Goal: Information Seeking & Learning: Learn about a topic

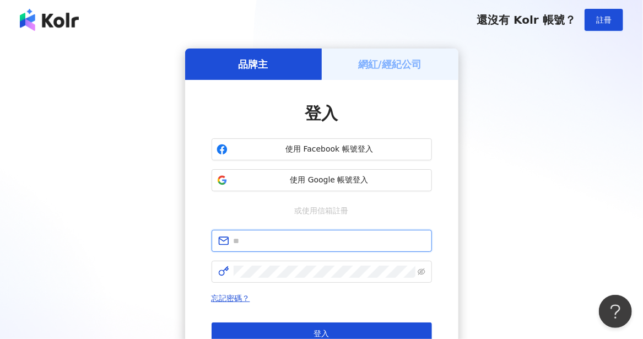
click at [289, 241] on input "text" at bounding box center [329, 241] width 192 height 12
type input "**********"
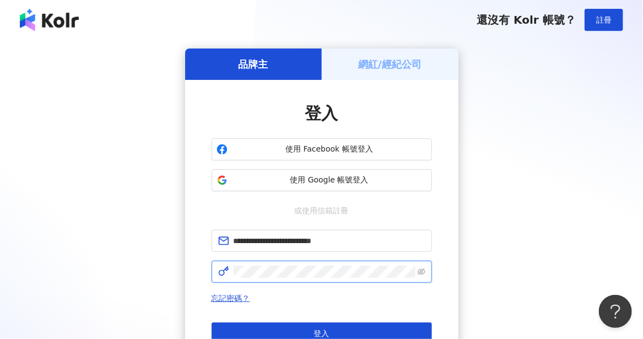
click button "登入" at bounding box center [321, 333] width 220 height 22
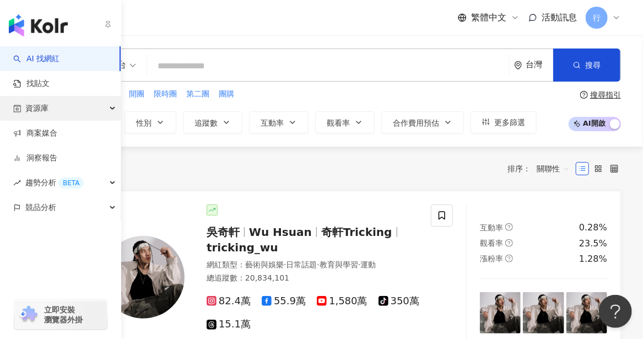
click at [50, 100] on div "資源庫" at bounding box center [60, 108] width 121 height 25
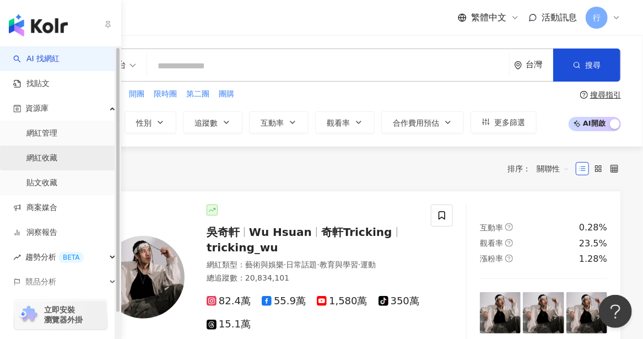
click at [46, 156] on link "網紅收藏" at bounding box center [41, 158] width 31 height 11
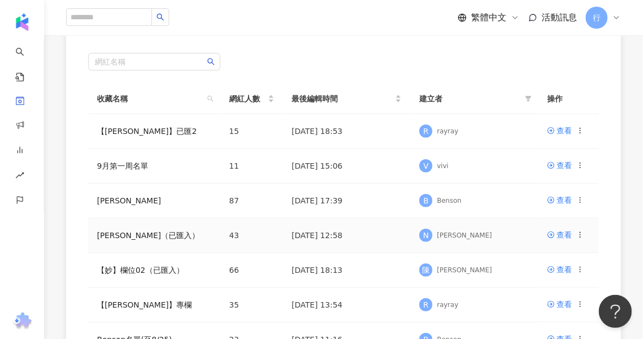
scroll to position [110, 0]
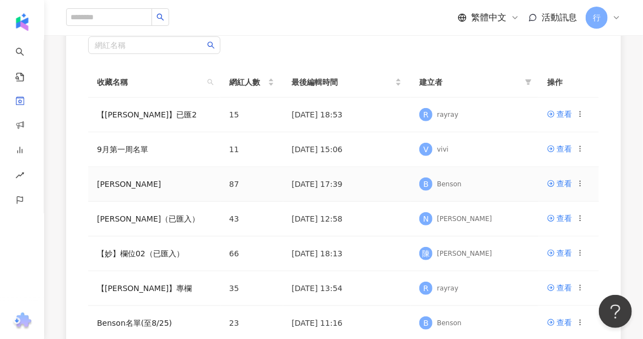
click at [138, 191] on td "EMMA" at bounding box center [154, 184] width 132 height 35
click at [105, 182] on link "EMMA" at bounding box center [129, 183] width 64 height 9
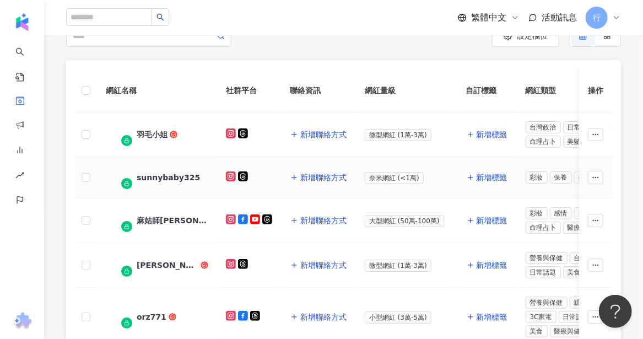
scroll to position [220, 0]
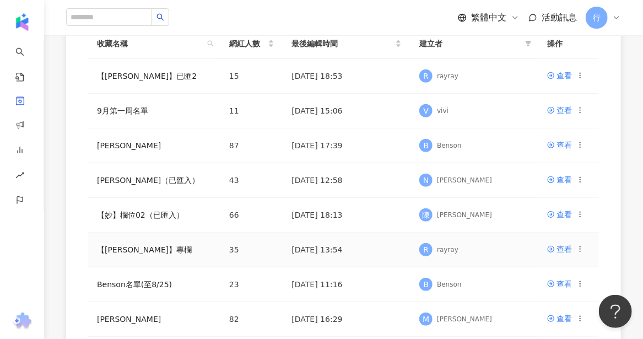
scroll to position [165, 0]
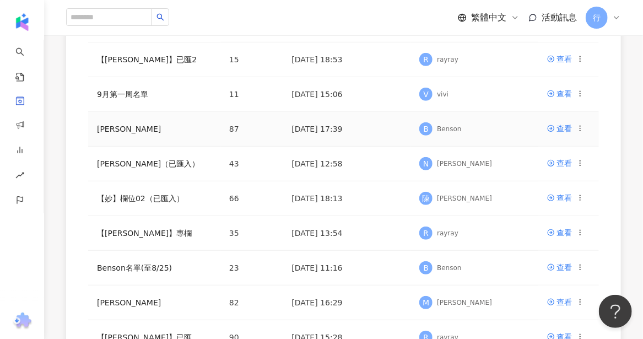
click at [138, 127] on td "EMMA" at bounding box center [154, 129] width 132 height 35
click at [114, 127] on link "EMMA" at bounding box center [129, 128] width 64 height 9
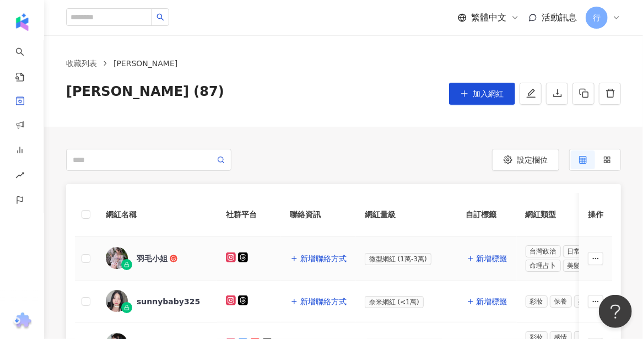
click at [150, 255] on div "羽毛小姐" at bounding box center [152, 258] width 31 height 11
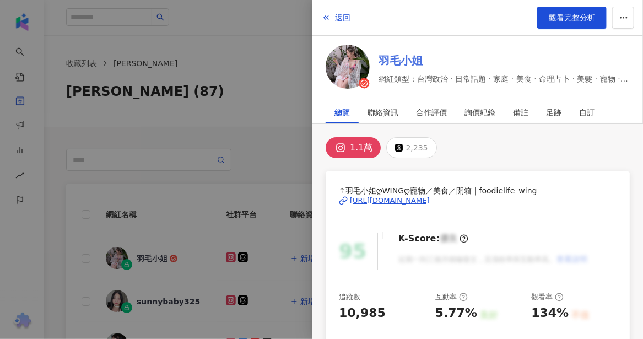
click at [416, 54] on link "羽毛小姐" at bounding box center [503, 60] width 251 height 15
click at [154, 292] on div at bounding box center [321, 169] width 643 height 339
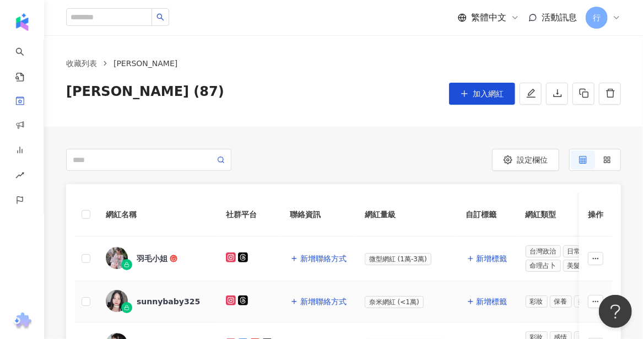
click at [155, 302] on div "sunnybaby325" at bounding box center [168, 301] width 63 height 11
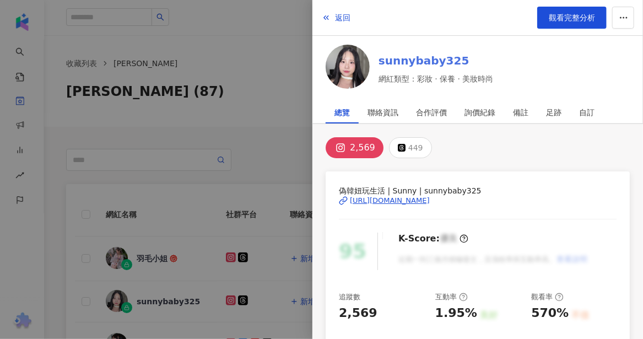
click at [428, 63] on link "sunnybaby325" at bounding box center [435, 60] width 115 height 15
click at [244, 150] on div at bounding box center [321, 169] width 643 height 339
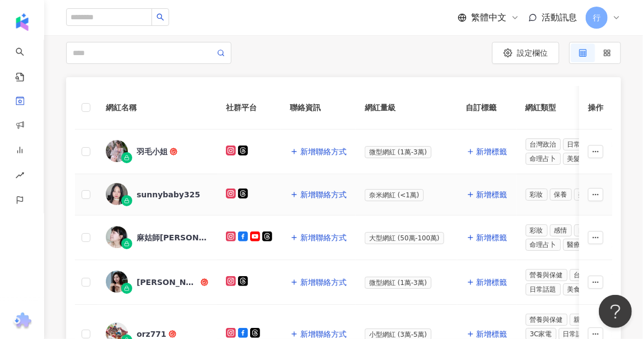
scroll to position [110, 0]
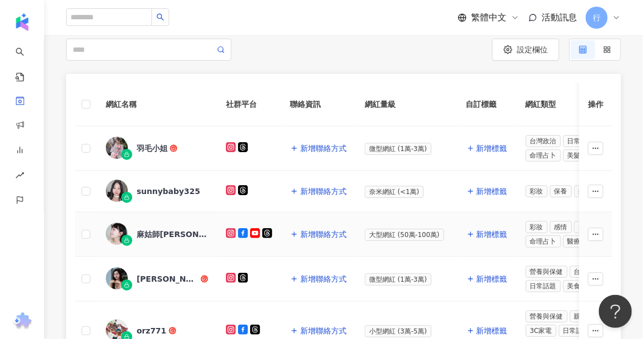
click at [155, 234] on div "麻姑師太" at bounding box center [173, 233] width 72 height 11
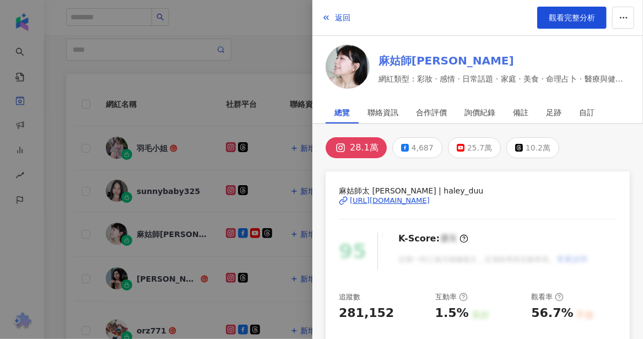
click at [399, 63] on link "麻姑師太" at bounding box center [503, 60] width 251 height 15
click at [155, 263] on div at bounding box center [321, 169] width 643 height 339
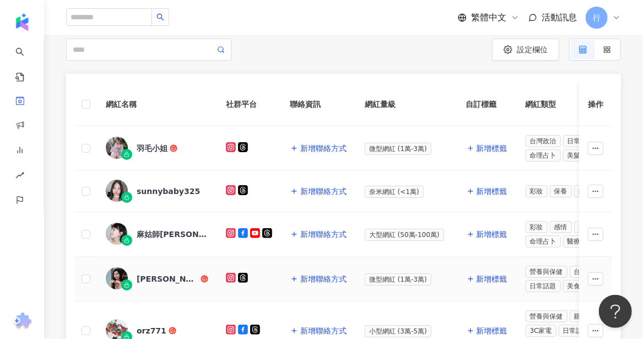
click at [154, 277] on div "米雪 Michelle" at bounding box center [168, 278] width 62 height 11
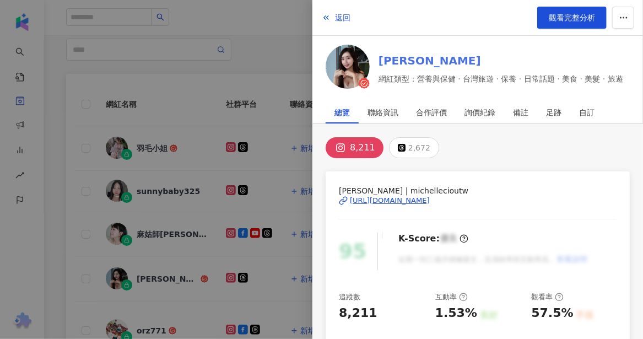
click at [432, 64] on link "米雪 Michelle" at bounding box center [500, 60] width 244 height 15
click at [149, 307] on div at bounding box center [321, 169] width 643 height 339
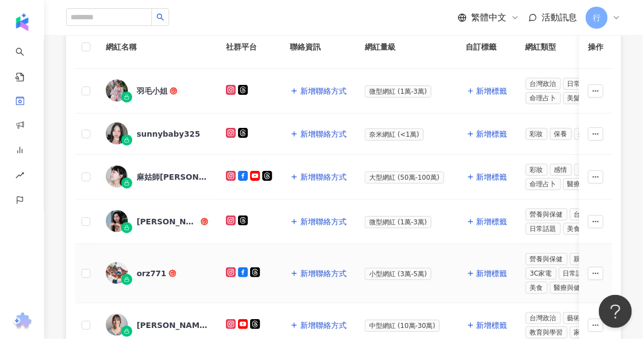
scroll to position [165, 0]
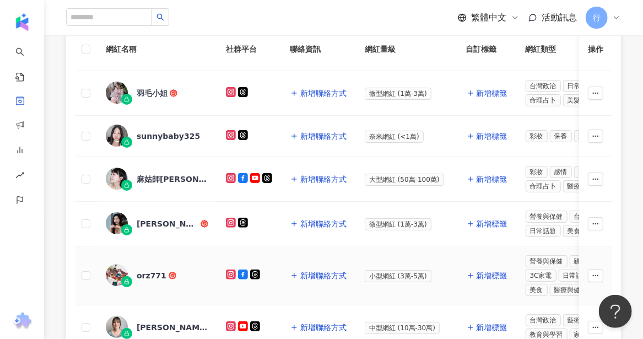
click at [150, 273] on div "orz771" at bounding box center [152, 275] width 30 height 11
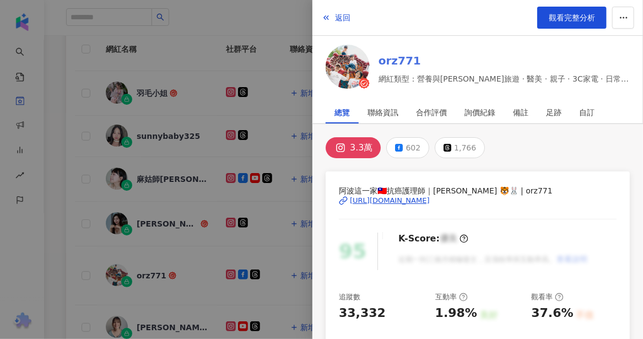
click at [390, 56] on link "orz771" at bounding box center [503, 60] width 251 height 15
click at [132, 325] on div at bounding box center [321, 169] width 643 height 339
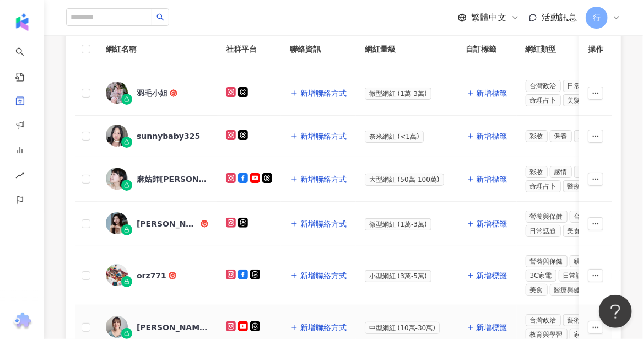
click at [146, 322] on div "陳沂" at bounding box center [173, 327] width 72 height 11
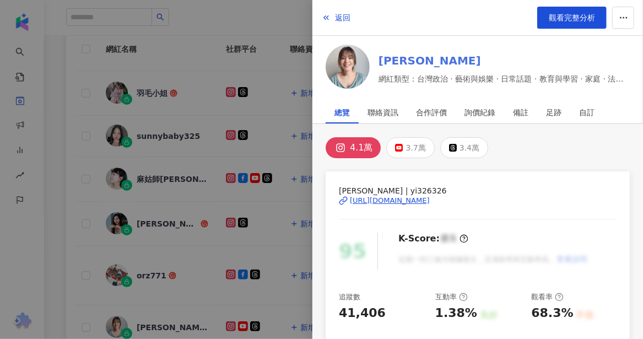
click at [390, 61] on link "陳沂" at bounding box center [503, 60] width 251 height 15
click at [73, 298] on div at bounding box center [321, 169] width 643 height 339
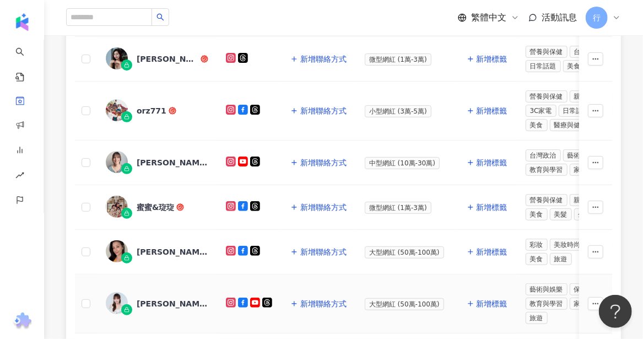
scroll to position [330, 0]
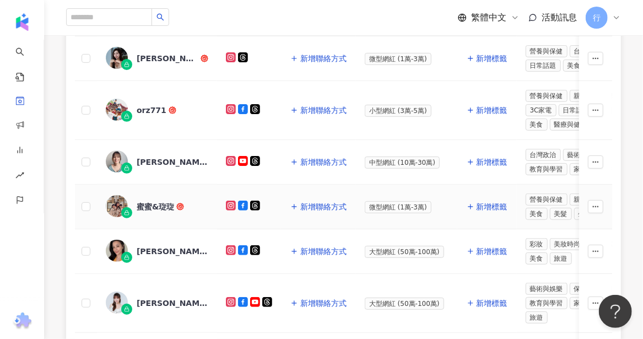
click at [150, 201] on div "蜜蜜&琁琁" at bounding box center [155, 206] width 37 height 11
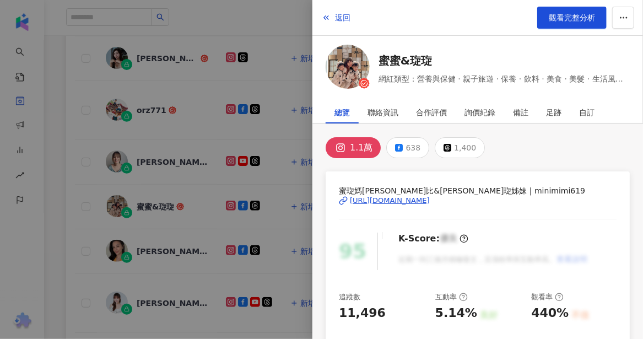
click at [401, 62] on link "蜜蜜&琁琁" at bounding box center [503, 60] width 251 height 15
click at [166, 246] on div at bounding box center [321, 169] width 643 height 339
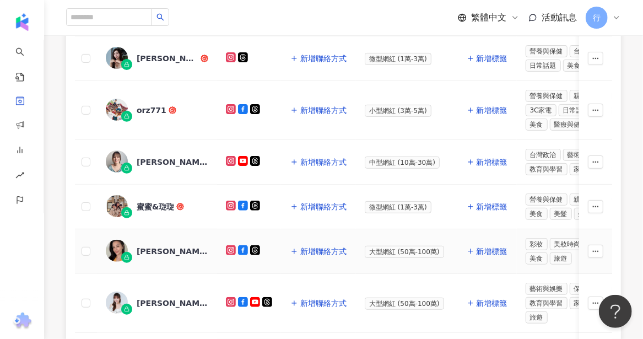
click at [165, 246] on div "李蒨蓉 Janet Lee" at bounding box center [173, 251] width 72 height 11
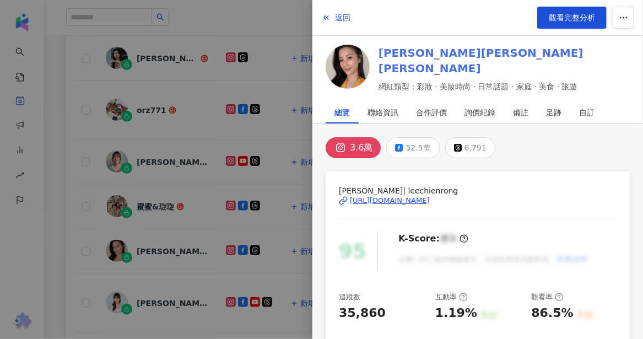
click at [406, 63] on link "李蒨蓉 Janet Lee" at bounding box center [503, 60] width 251 height 31
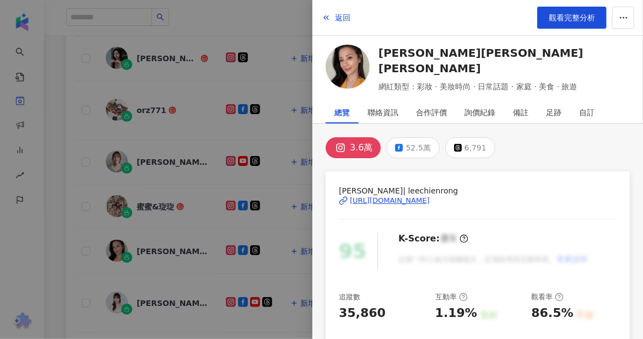
click at [141, 296] on div at bounding box center [321, 169] width 643 height 339
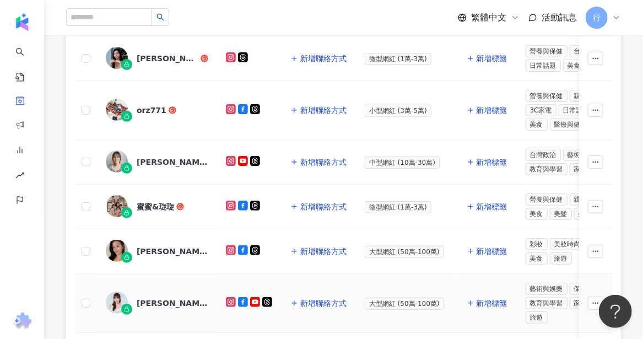
click at [150, 297] on div "徐凱希Cathy" at bounding box center [173, 302] width 72 height 11
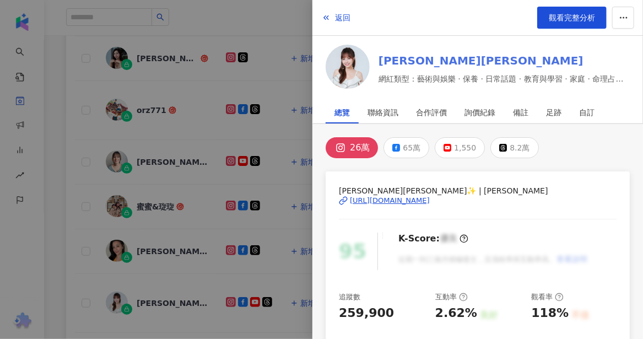
click at [394, 61] on link "徐凱希Cathy" at bounding box center [503, 60] width 251 height 15
drag, startPoint x: 87, startPoint y: 268, endPoint x: 88, endPoint y: 262, distance: 6.1
click at [87, 265] on div at bounding box center [321, 169] width 643 height 339
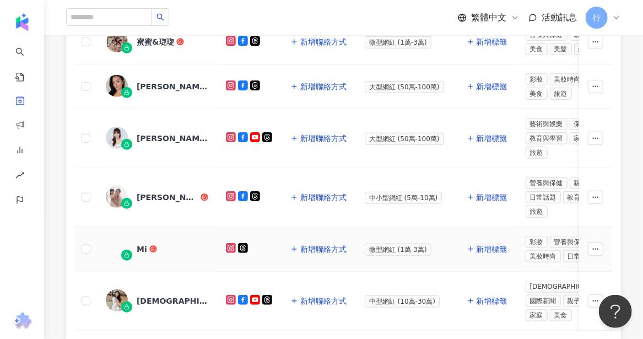
scroll to position [496, 0]
click at [145, 191] on div "薇薇" at bounding box center [168, 196] width 62 height 11
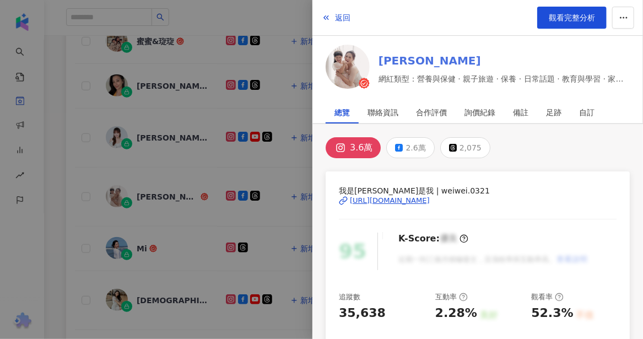
click at [393, 61] on link "薇薇" at bounding box center [503, 60] width 251 height 15
click at [142, 237] on div at bounding box center [321, 169] width 643 height 339
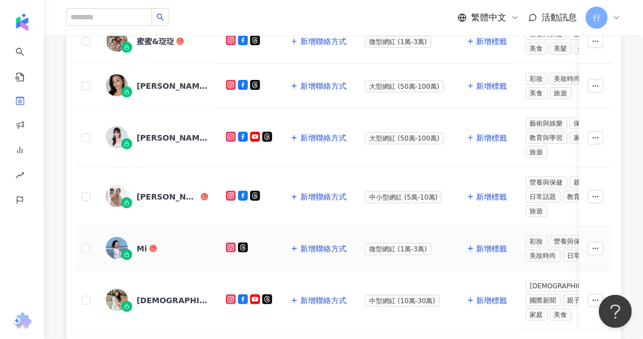
click at [140, 243] on div "Mi" at bounding box center [142, 248] width 10 height 11
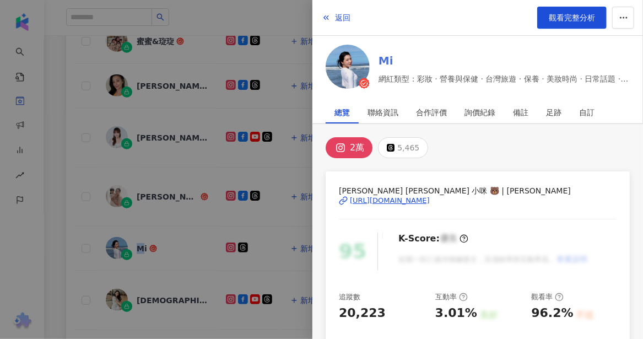
click at [390, 61] on link "Mi" at bounding box center [503, 60] width 251 height 15
drag, startPoint x: 167, startPoint y: 265, endPoint x: 167, endPoint y: 284, distance: 19.3
click at [167, 265] on div at bounding box center [321, 169] width 643 height 339
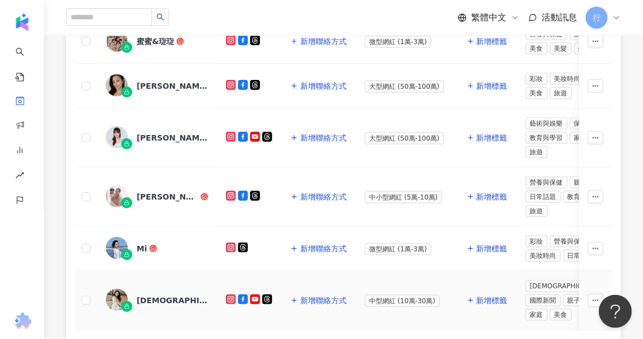
click at [166, 295] on div "日本人妻嫁台灣" at bounding box center [173, 300] width 72 height 11
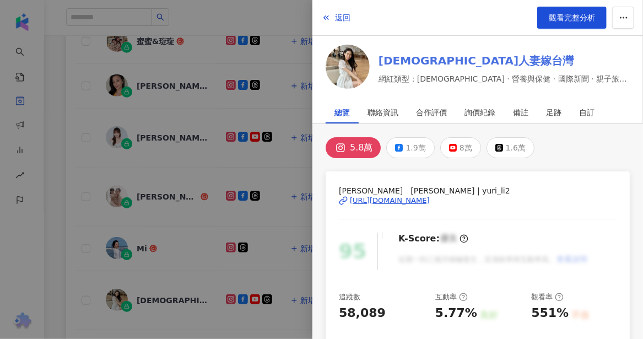
click at [401, 61] on link "日本人妻嫁台灣" at bounding box center [503, 60] width 251 height 15
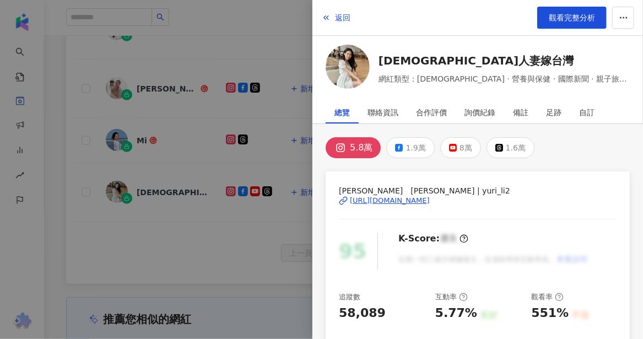
scroll to position [606, 0]
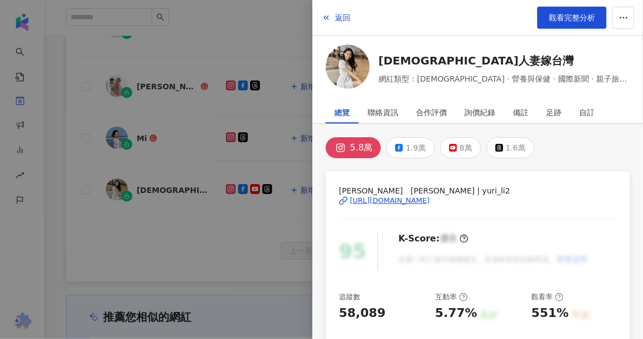
click at [215, 238] on div at bounding box center [321, 169] width 643 height 339
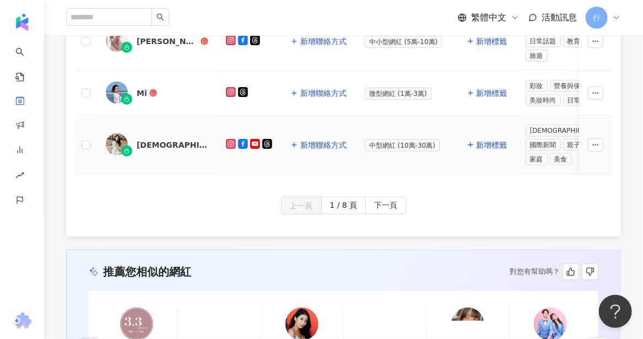
scroll to position [661, 0]
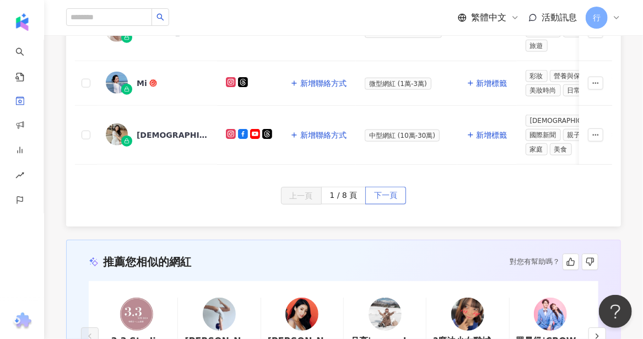
click at [375, 192] on span "下一頁" at bounding box center [385, 196] width 23 height 18
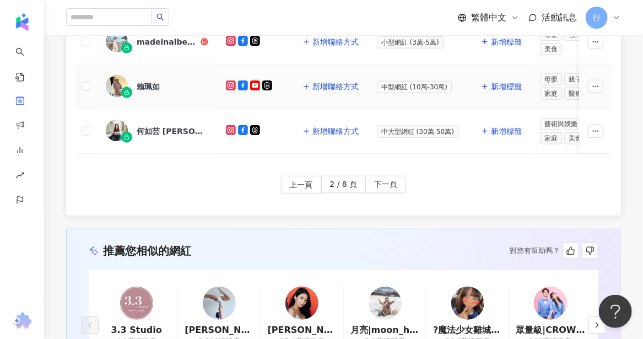
click at [189, 81] on span "賴珮如" at bounding box center [173, 86] width 72 height 11
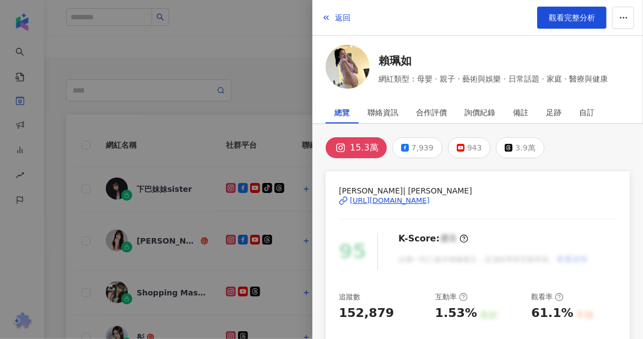
scroll to position [0, 0]
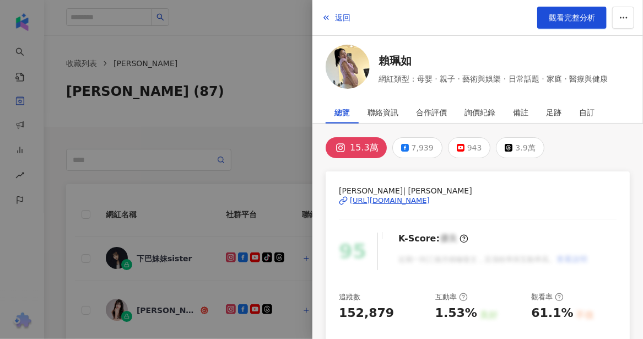
click at [74, 237] on div at bounding box center [321, 169] width 643 height 339
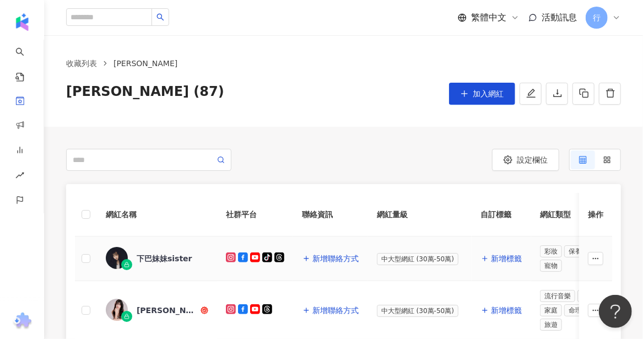
click at [160, 258] on div "下巴妹妹sister" at bounding box center [165, 258] width 56 height 11
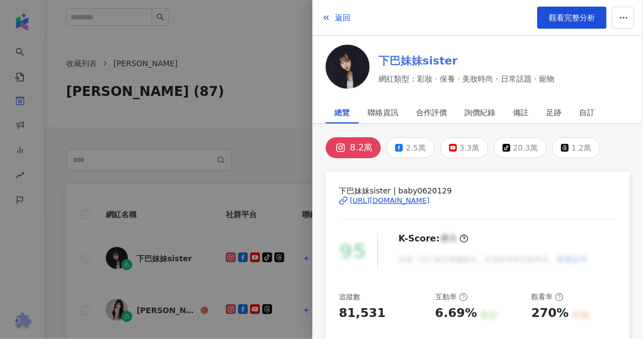
click at [418, 61] on link "下巴妹妹sister" at bounding box center [466, 60] width 176 height 15
click at [147, 315] on div at bounding box center [321, 169] width 643 height 339
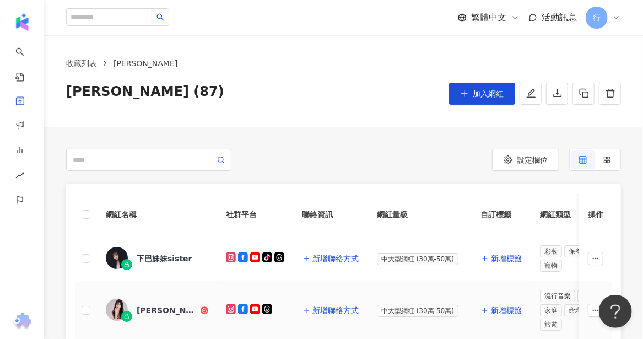
click at [150, 309] on div "俐蓁 Alice" at bounding box center [168, 309] width 62 height 11
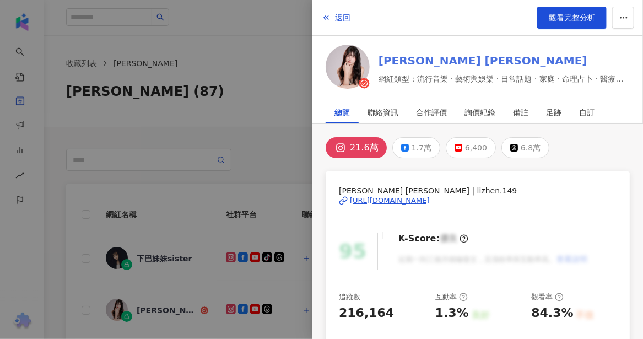
click at [401, 66] on link "俐蓁 Alice" at bounding box center [503, 60] width 251 height 15
click at [78, 289] on div at bounding box center [321, 169] width 643 height 339
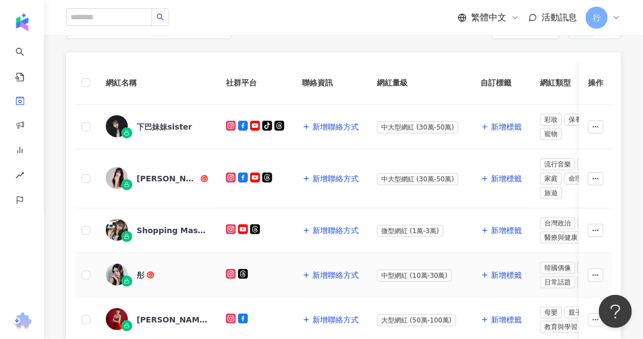
scroll to position [165, 0]
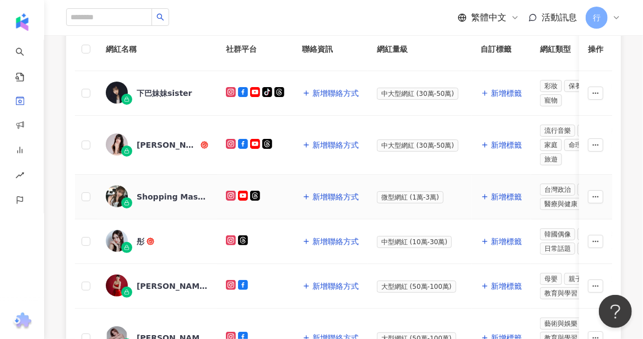
click at [165, 192] on div "Shopping Master" at bounding box center [173, 196] width 72 height 11
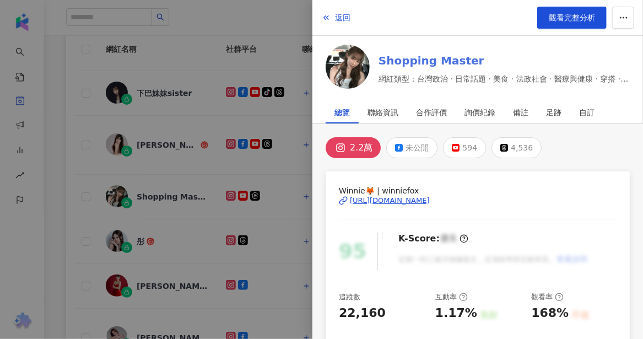
click at [459, 54] on link "Shopping Master" at bounding box center [503, 60] width 251 height 15
click at [142, 241] on div at bounding box center [321, 169] width 643 height 339
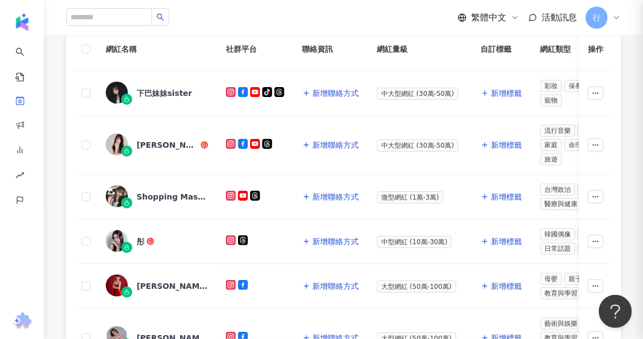
click at [142, 240] on div "彤" at bounding box center [141, 241] width 8 height 11
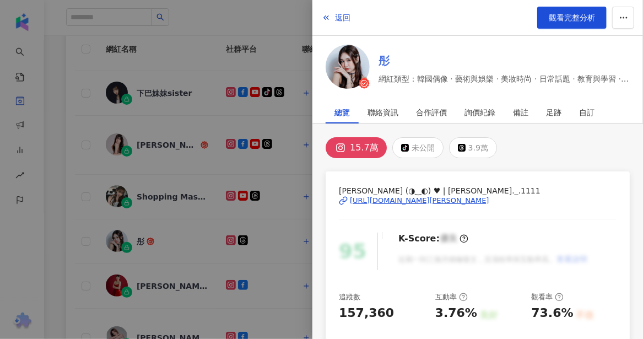
click at [387, 64] on link "彤" at bounding box center [503, 60] width 251 height 15
click at [150, 279] on div at bounding box center [321, 169] width 643 height 339
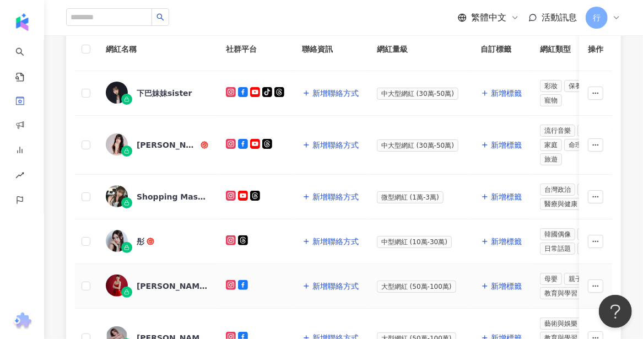
click at [153, 282] on div "蔡允潔" at bounding box center [173, 285] width 72 height 11
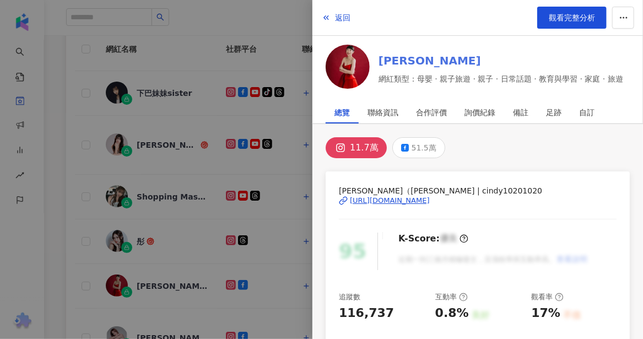
click at [400, 59] on link "蔡允潔" at bounding box center [500, 60] width 244 height 15
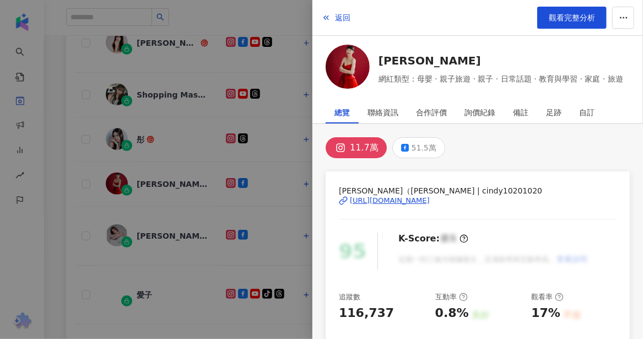
scroll to position [275, 0]
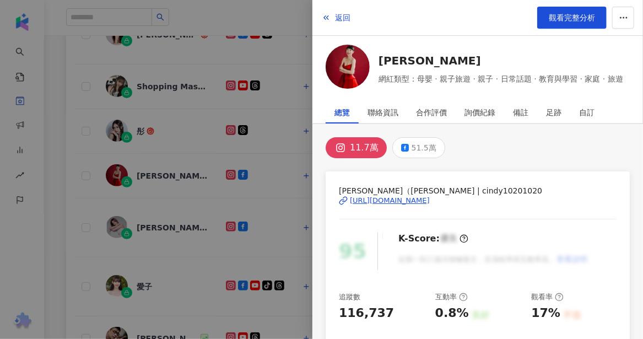
click at [167, 222] on div at bounding box center [321, 169] width 643 height 339
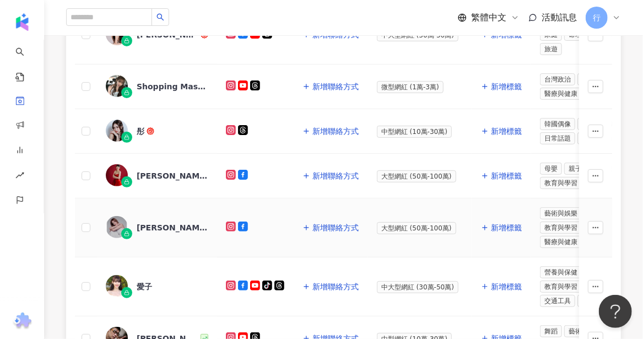
click at [168, 223] on div "莎莎公主(鍾欣愉)" at bounding box center [173, 227] width 72 height 11
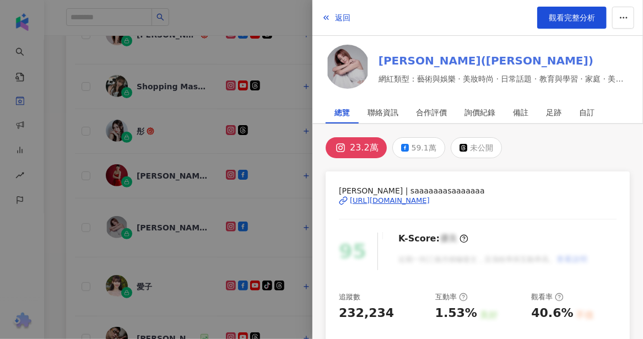
click at [399, 61] on link "莎莎公主(鍾欣愉)" at bounding box center [503, 60] width 251 height 15
click at [141, 279] on div at bounding box center [321, 169] width 643 height 339
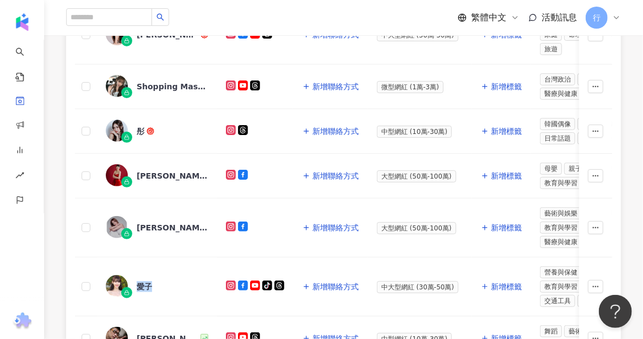
click at [142, 281] on div "愛子" at bounding box center [144, 286] width 15 height 11
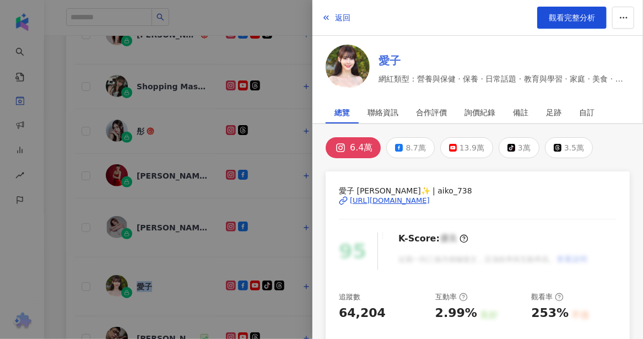
click at [390, 64] on link "愛子" at bounding box center [503, 60] width 251 height 15
click at [164, 287] on div at bounding box center [321, 169] width 643 height 339
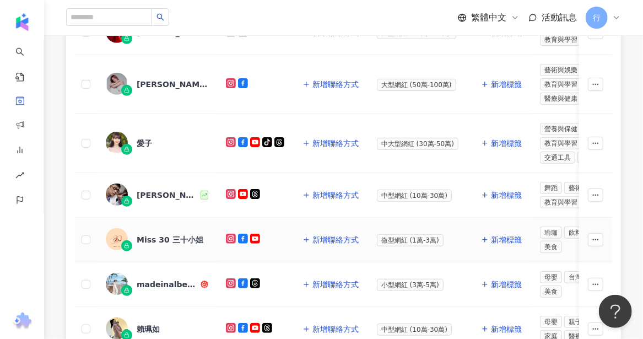
scroll to position [440, 0]
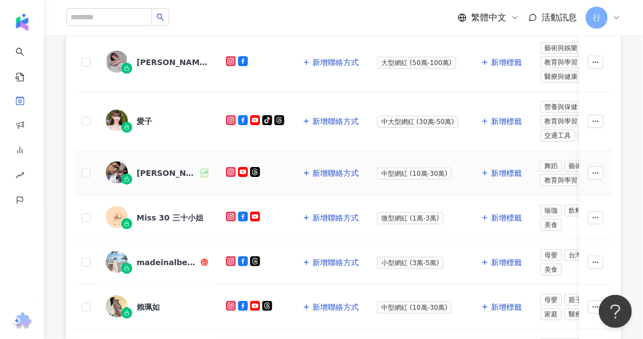
click at [159, 167] on div "Mario Pu" at bounding box center [168, 172] width 62 height 11
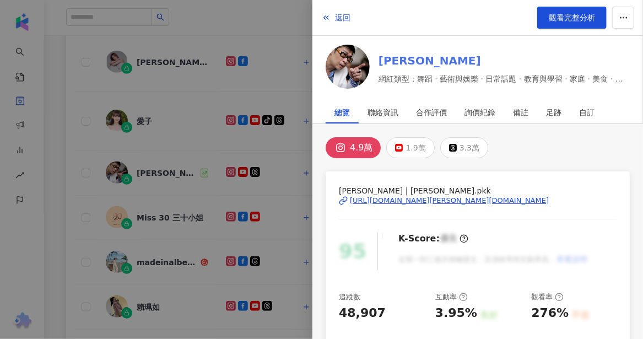
click at [397, 58] on link "Mario Pu" at bounding box center [503, 60] width 251 height 15
click at [175, 205] on div at bounding box center [321, 169] width 643 height 339
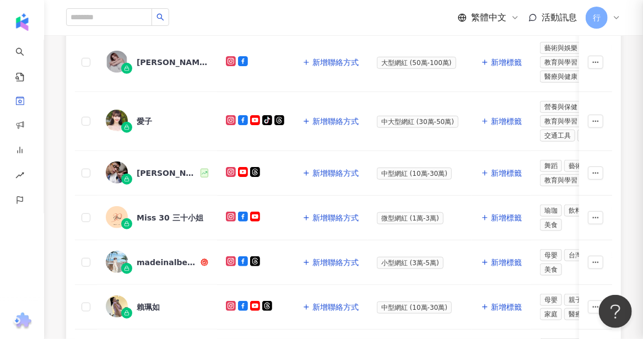
click at [168, 212] on div "Miss 30 三十小姐" at bounding box center [170, 217] width 67 height 11
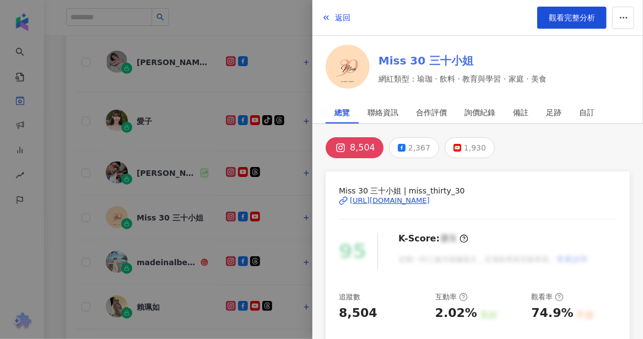
click at [414, 61] on link "Miss 30 三十小姐" at bounding box center [462, 60] width 168 height 15
drag, startPoint x: 154, startPoint y: 257, endPoint x: 152, endPoint y: 252, distance: 5.9
click at [154, 257] on div at bounding box center [321, 169] width 643 height 339
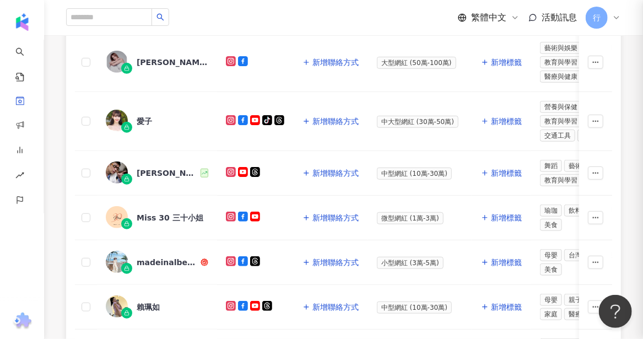
click at [152, 251] on div at bounding box center [321, 169] width 643 height 339
click at [152, 257] on div "madeinalbee928" at bounding box center [168, 262] width 62 height 11
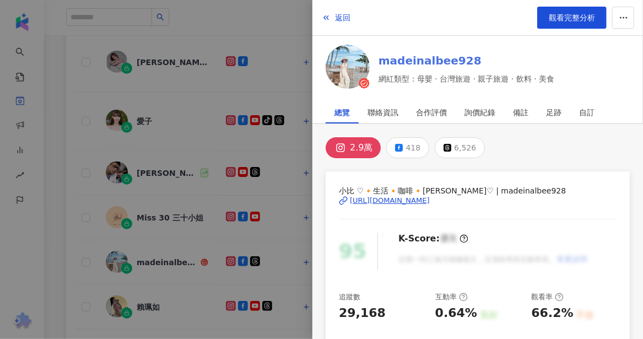
click at [412, 58] on link "madeinalbee928" at bounding box center [466, 60] width 176 height 15
click at [148, 291] on div at bounding box center [321, 169] width 643 height 339
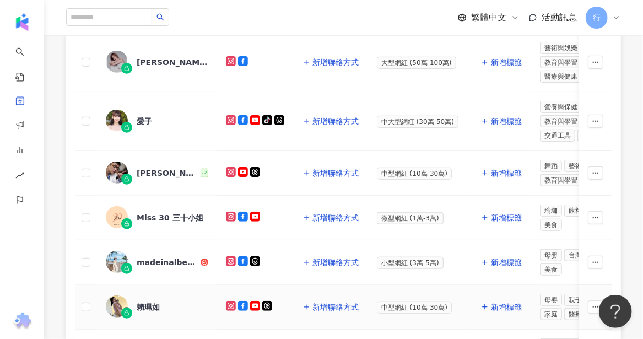
click at [148, 301] on div "賴珮如" at bounding box center [148, 306] width 23 height 11
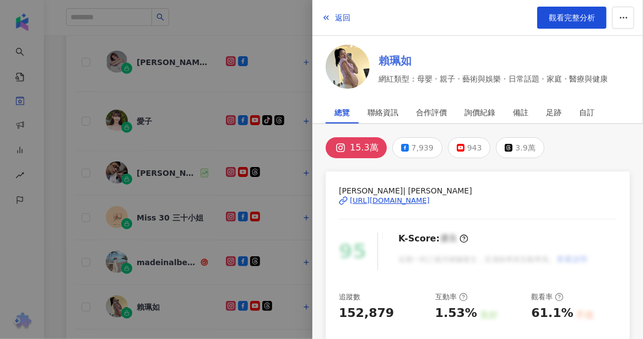
click at [393, 67] on link "賴珮如" at bounding box center [493, 60] width 230 height 15
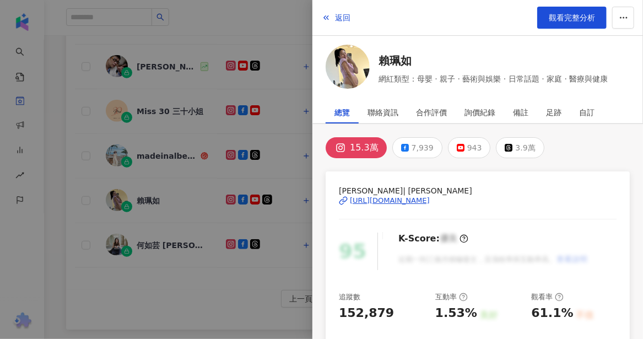
scroll to position [551, 0]
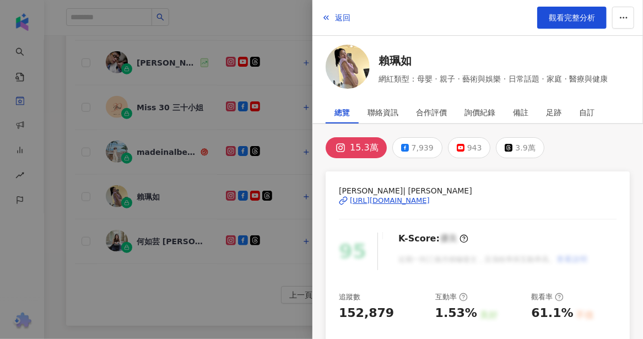
click at [168, 225] on div at bounding box center [321, 169] width 643 height 339
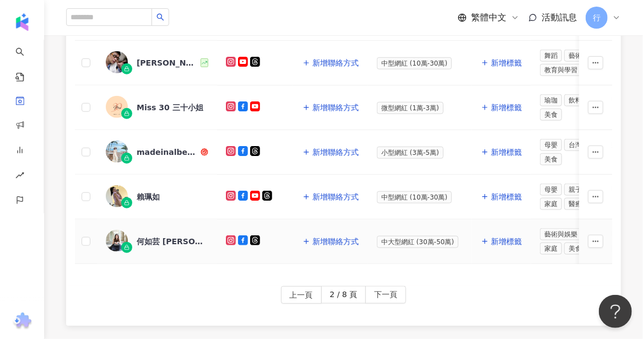
click at [165, 236] on div "何如芸 Michelle" at bounding box center [173, 241] width 72 height 11
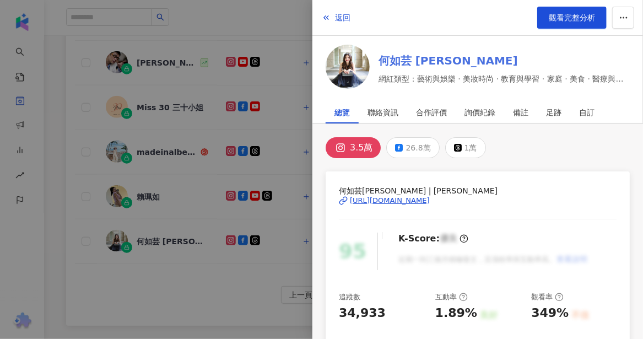
click at [414, 57] on link "何如芸 Michelle" at bounding box center [503, 60] width 251 height 15
click at [187, 277] on div at bounding box center [321, 169] width 643 height 339
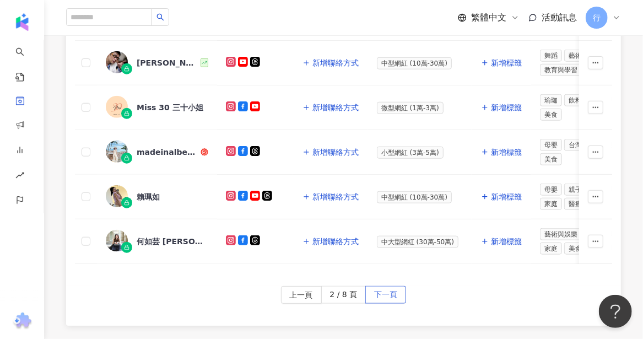
click at [383, 289] on span "下一頁" at bounding box center [385, 295] width 23 height 18
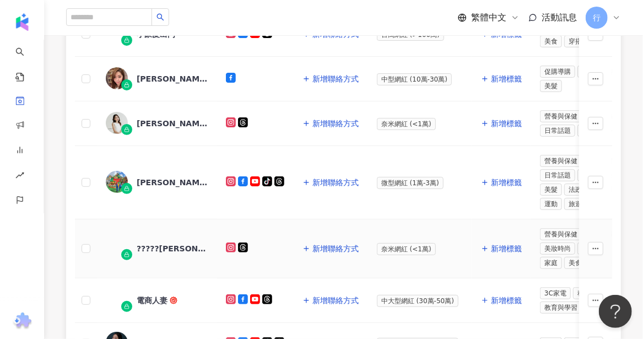
scroll to position [0, 0]
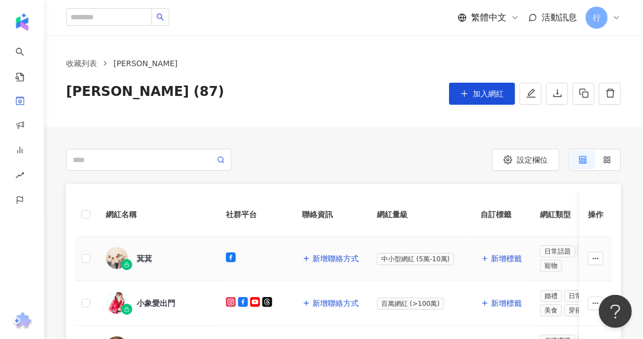
click at [144, 258] on div "萁萁" at bounding box center [144, 258] width 15 height 11
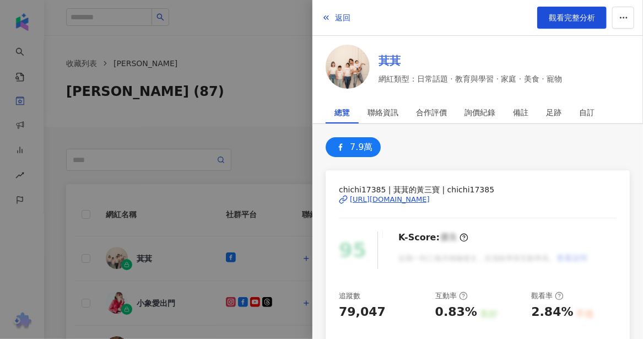
click at [399, 61] on link "萁萁" at bounding box center [469, 60] width 183 height 15
click at [166, 300] on div at bounding box center [321, 169] width 643 height 339
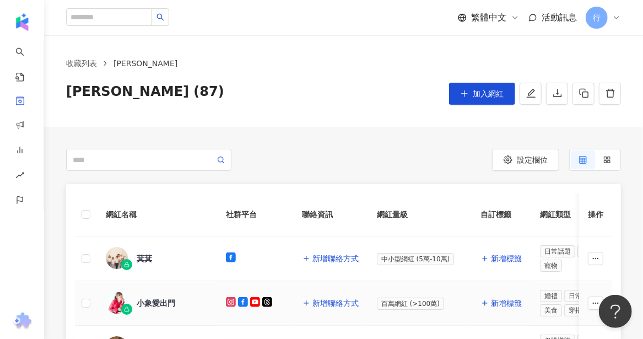
click at [167, 301] on div "小象愛出門" at bounding box center [156, 302] width 39 height 11
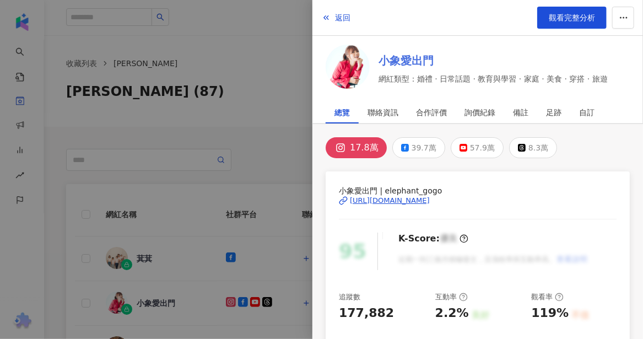
click at [418, 55] on link "小象愛出門" at bounding box center [492, 60] width 229 height 15
click at [71, 248] on div at bounding box center [321, 169] width 643 height 339
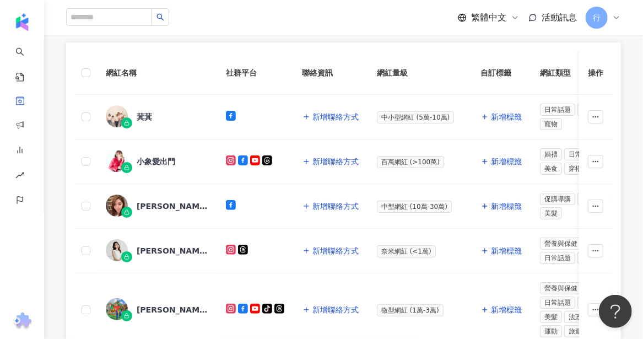
scroll to position [165, 0]
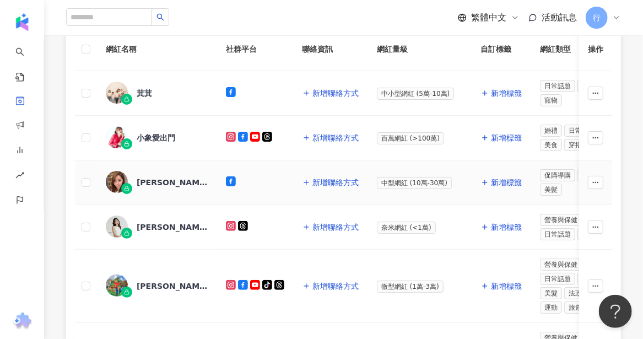
click at [156, 180] on div "Mei 邱馨葦" at bounding box center [173, 182] width 72 height 11
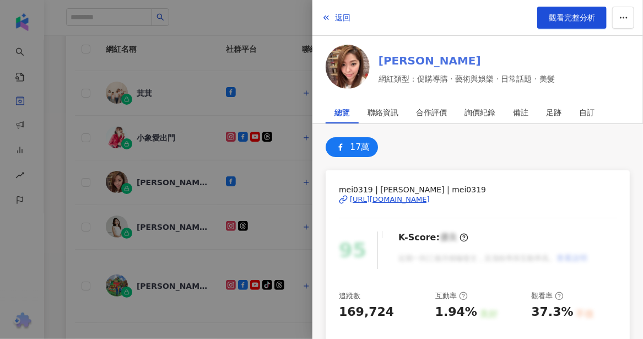
click at [415, 63] on link "Mei 邱馨葦" at bounding box center [466, 60] width 176 height 15
click at [171, 224] on div at bounding box center [321, 169] width 643 height 339
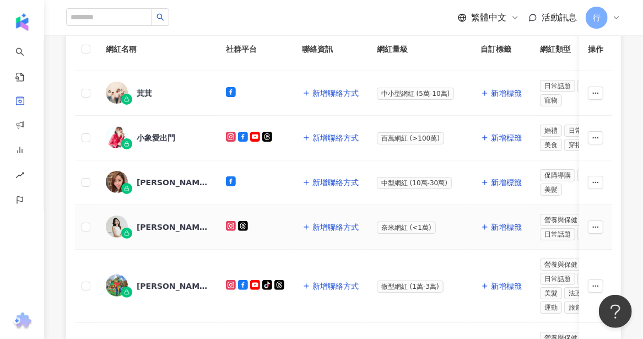
click at [144, 222] on div "Gina老師/昱萱" at bounding box center [173, 226] width 72 height 11
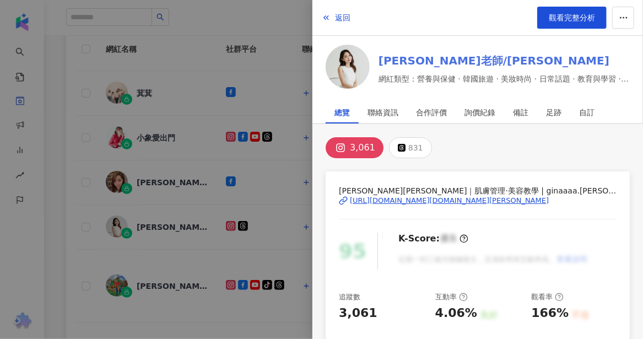
click at [392, 61] on link "Gina老師/昱萱" at bounding box center [503, 60] width 251 height 15
click at [77, 270] on div at bounding box center [321, 169] width 643 height 339
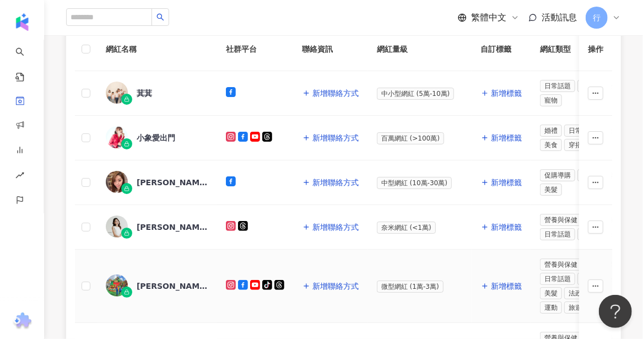
click at [145, 282] on div "柳幼幼" at bounding box center [173, 285] width 72 height 11
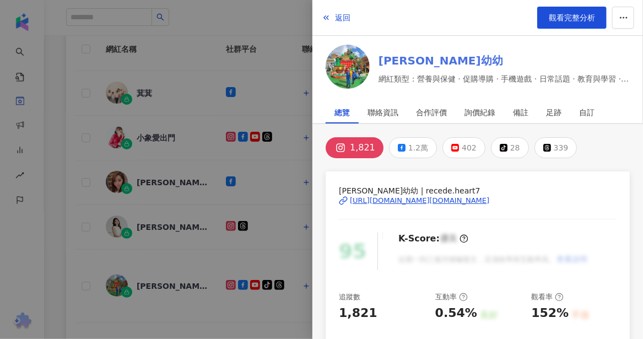
click at [397, 61] on link "柳幼幼" at bounding box center [503, 60] width 251 height 15
click at [66, 274] on div at bounding box center [321, 169] width 643 height 339
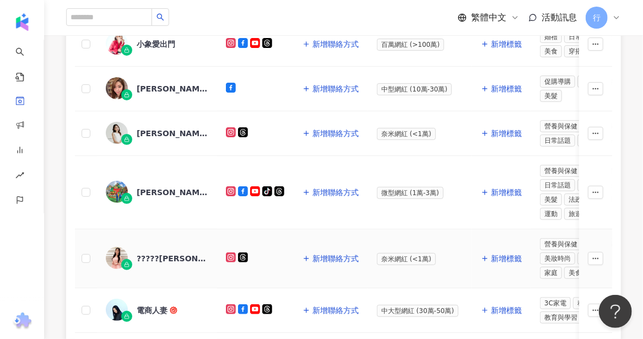
scroll to position [275, 0]
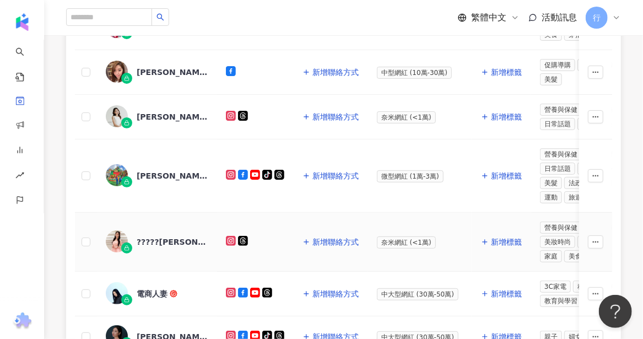
click at [154, 236] on div "?????玥霏" at bounding box center [173, 241] width 72 height 11
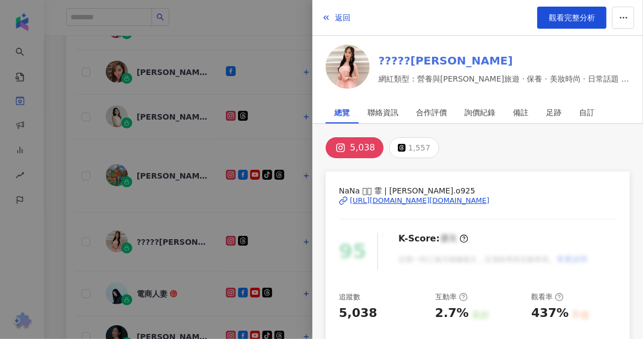
click at [385, 63] on link "?????玥霏" at bounding box center [503, 60] width 251 height 15
click at [154, 285] on div at bounding box center [321, 169] width 643 height 339
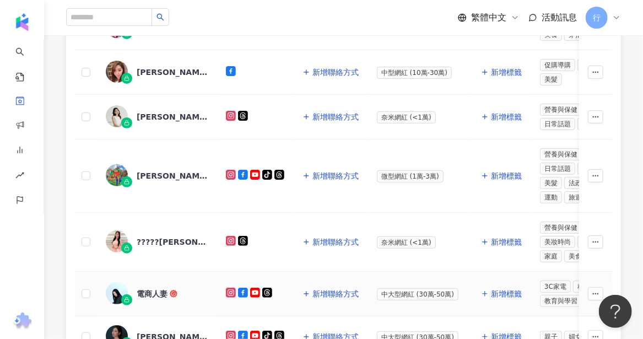
click at [153, 288] on div "電商人妻" at bounding box center [152, 293] width 31 height 11
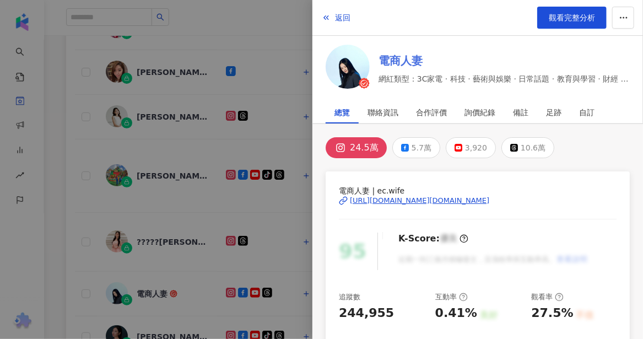
click at [399, 59] on link "電商人妻" at bounding box center [503, 60] width 251 height 15
click at [143, 318] on div at bounding box center [321, 169] width 643 height 339
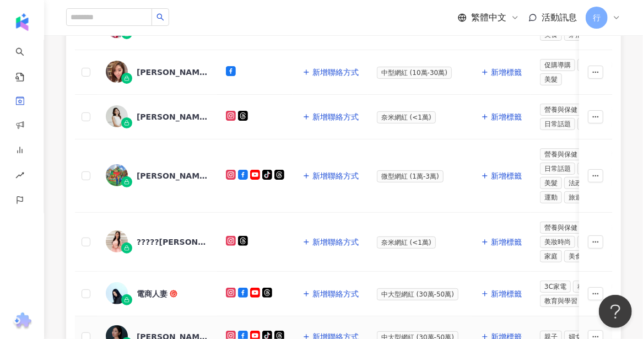
click at [143, 331] on div "裴薇" at bounding box center [173, 336] width 72 height 11
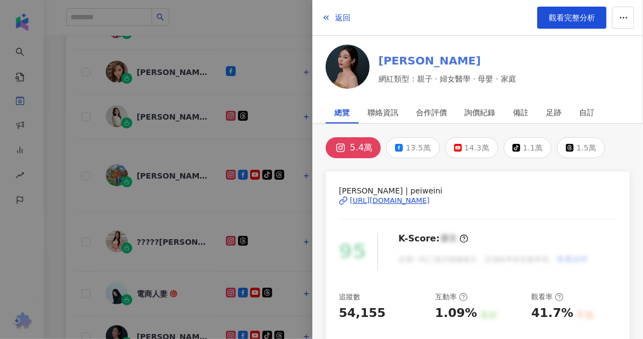
click at [391, 61] on link "裴薇" at bounding box center [447, 60] width 138 height 15
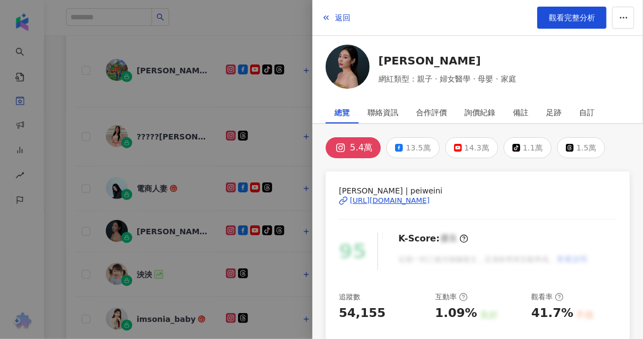
scroll to position [385, 0]
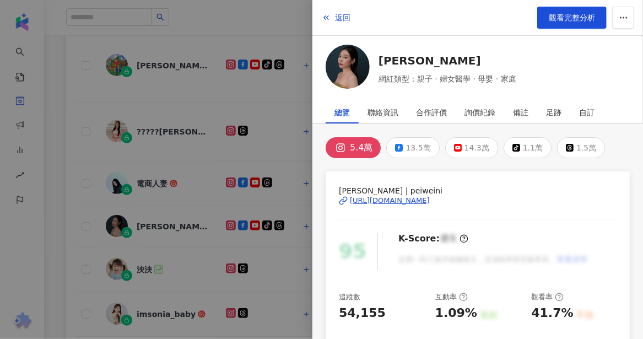
click at [144, 259] on div at bounding box center [321, 169] width 643 height 339
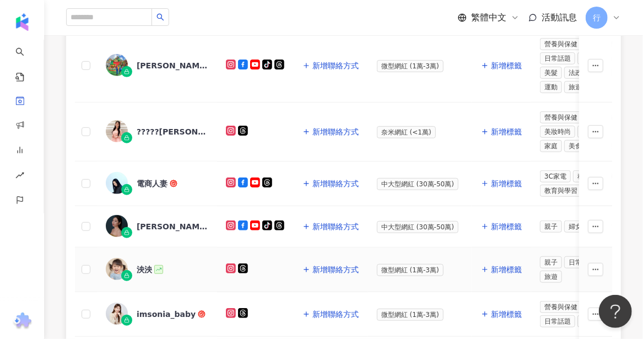
click at [144, 264] on div "泱泱" at bounding box center [144, 269] width 15 height 11
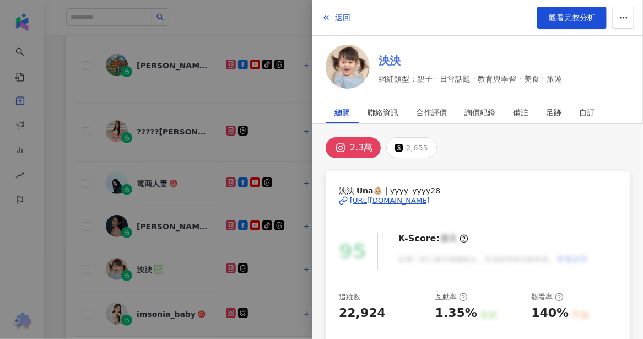
click at [393, 61] on link "泱泱" at bounding box center [469, 60] width 183 height 15
click at [150, 301] on div at bounding box center [321, 169] width 643 height 339
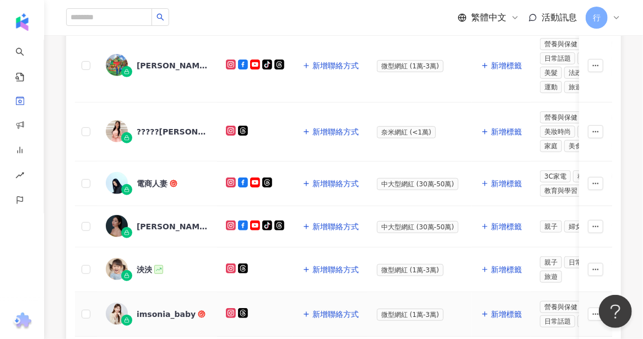
click at [153, 308] on div "imsonia_baby" at bounding box center [166, 313] width 59 height 11
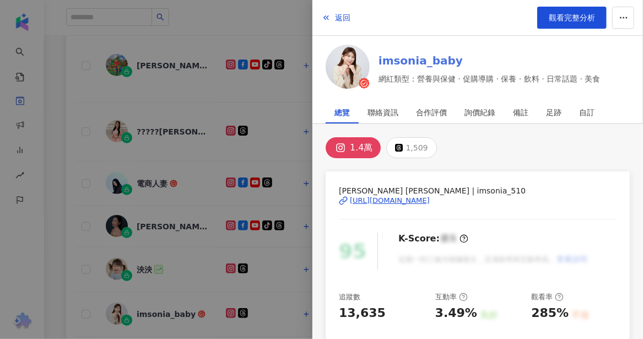
click at [437, 63] on link "imsonia_baby" at bounding box center [489, 60] width 222 height 15
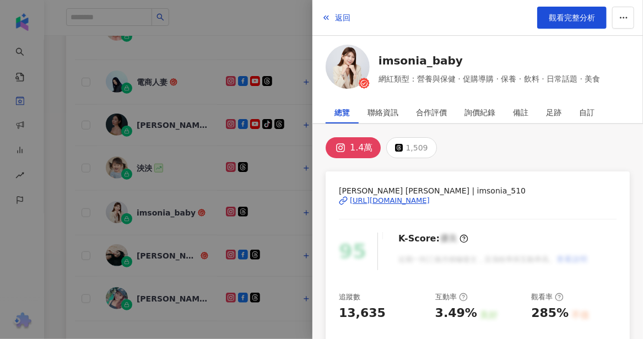
scroll to position [496, 0]
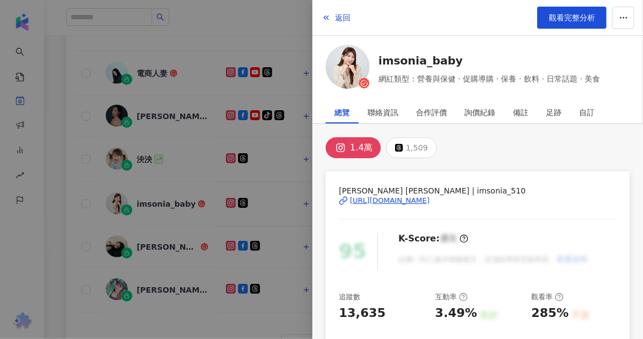
click at [142, 233] on div at bounding box center [321, 169] width 643 height 339
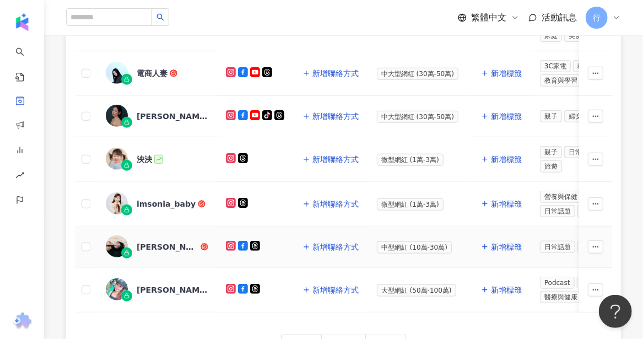
click at [143, 241] on div "陳玉婷" at bounding box center [168, 246] width 62 height 11
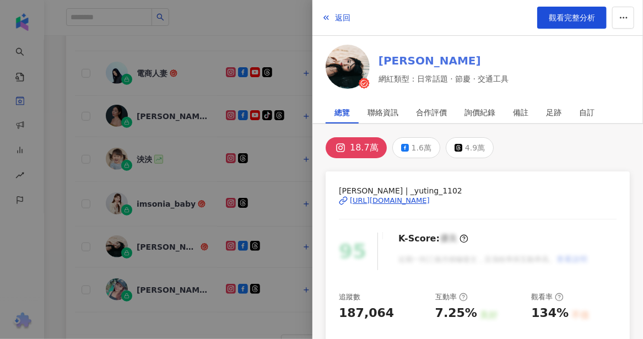
click at [398, 58] on link "陳玉婷" at bounding box center [443, 60] width 130 height 15
click at [149, 276] on div at bounding box center [321, 169] width 643 height 339
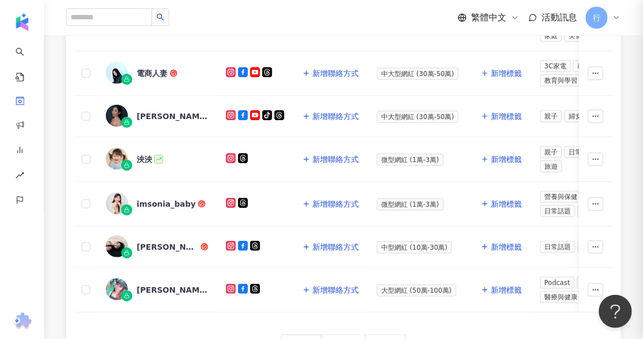
click at [150, 284] on div "李佩甄" at bounding box center [173, 289] width 72 height 11
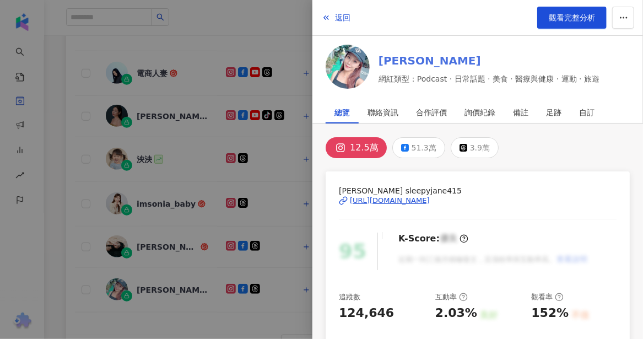
click at [397, 64] on link "李佩甄" at bounding box center [488, 60] width 221 height 15
click at [94, 312] on div at bounding box center [321, 169] width 643 height 339
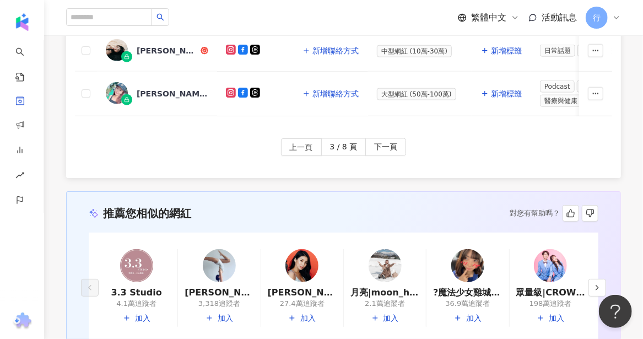
scroll to position [716, 0]
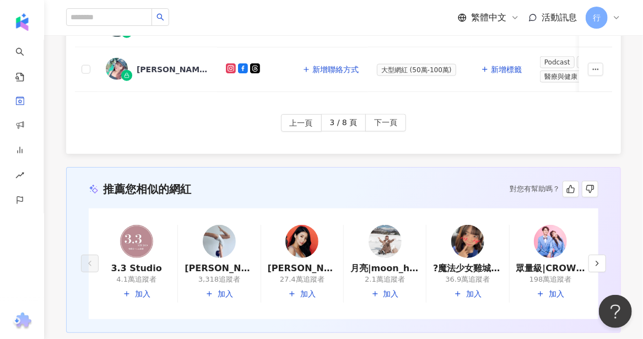
drag, startPoint x: 377, startPoint y: 122, endPoint x: 50, endPoint y: 3, distance: 348.7
click at [377, 122] on span "下一頁" at bounding box center [385, 124] width 23 height 18
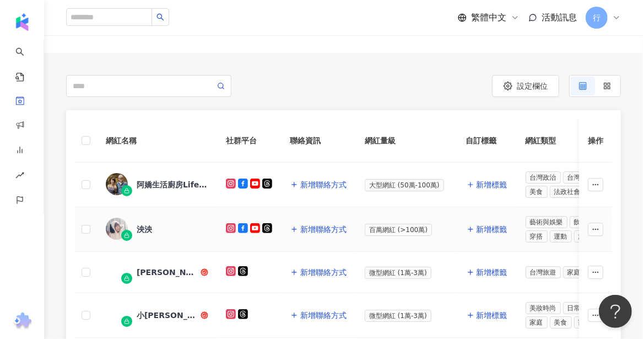
scroll to position [110, 0]
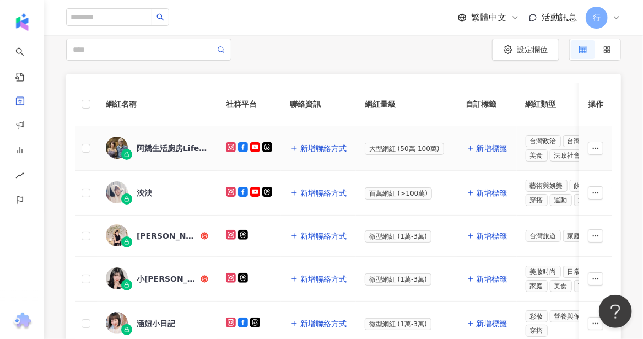
click at [160, 144] on div "阿嬌生活廚房Lifekitchen" at bounding box center [173, 148] width 72 height 11
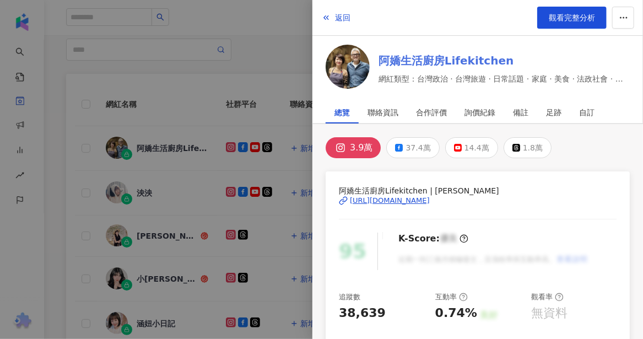
click at [411, 58] on link "阿嬌生活廚房Lifekitchen" at bounding box center [503, 60] width 251 height 15
click at [150, 186] on div at bounding box center [321, 169] width 643 height 339
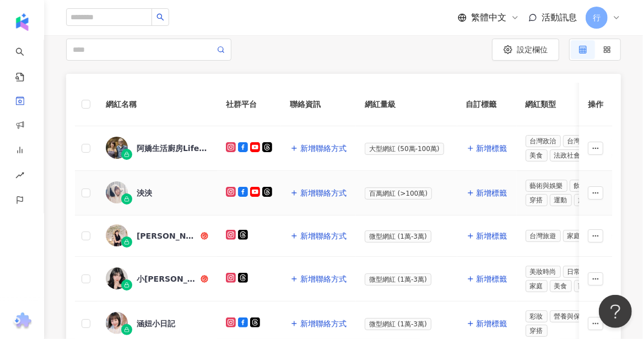
click at [149, 192] on div "泱泱" at bounding box center [144, 192] width 15 height 11
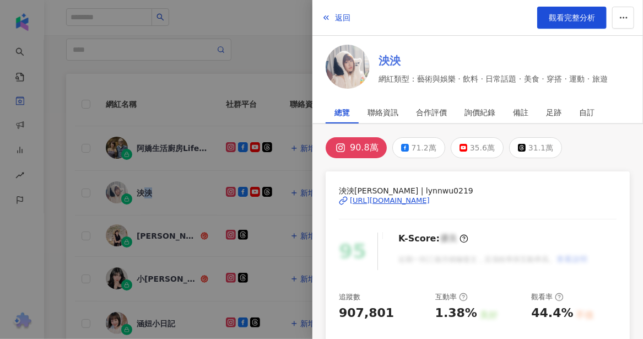
click at [387, 64] on link "泱泱" at bounding box center [492, 60] width 229 height 15
click at [157, 235] on div at bounding box center [321, 169] width 643 height 339
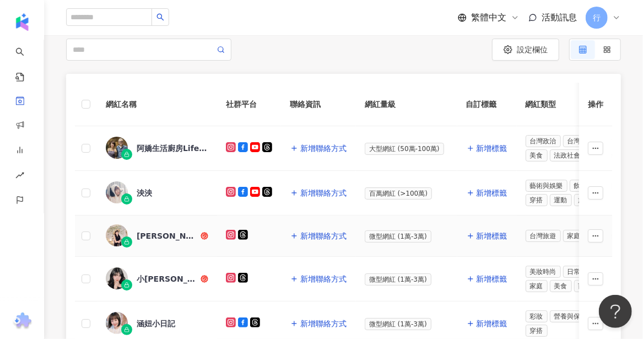
click at [157, 235] on div "Domo 朵莫" at bounding box center [168, 235] width 62 height 11
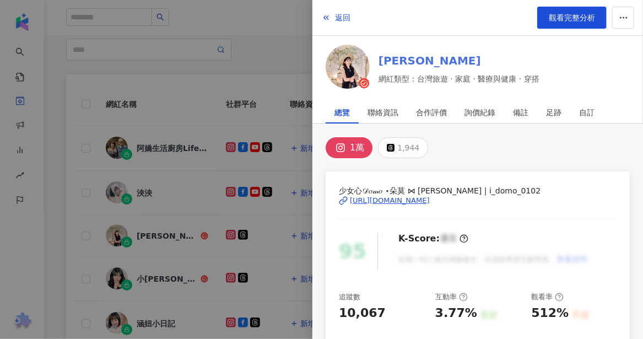
click at [414, 60] on link "Domo 朵莫" at bounding box center [458, 60] width 161 height 15
click at [153, 275] on div at bounding box center [321, 169] width 643 height 339
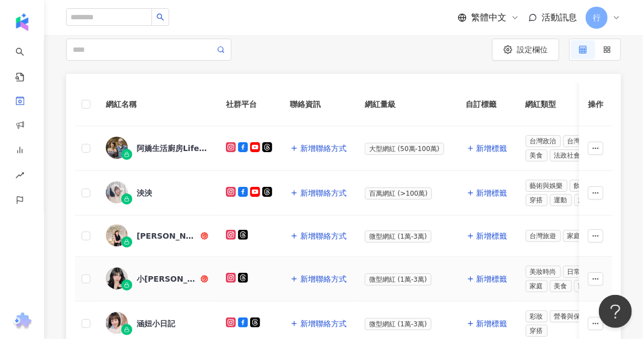
click at [154, 276] on div "小黃Winnie" at bounding box center [168, 278] width 62 height 11
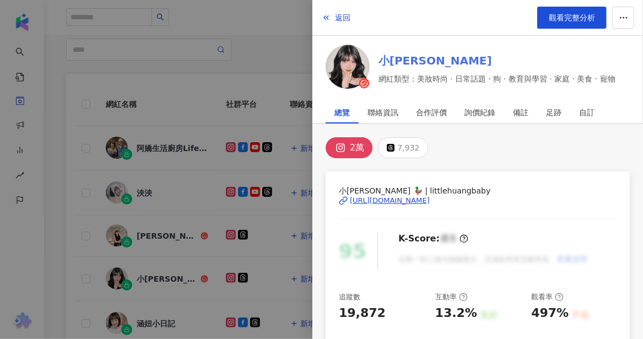
click at [412, 62] on link "小黃Winnie" at bounding box center [496, 60] width 237 height 15
click at [152, 315] on div at bounding box center [321, 169] width 643 height 339
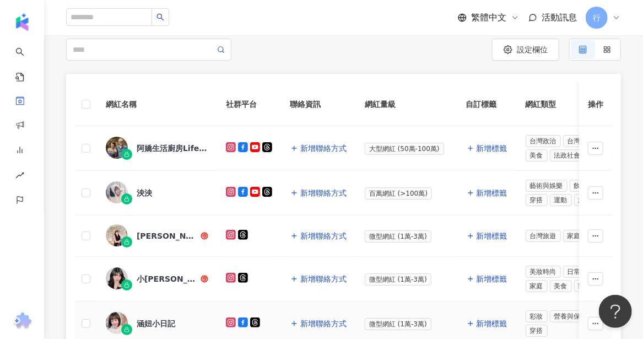
click at [153, 320] on div "涵妞小日記" at bounding box center [156, 323] width 39 height 11
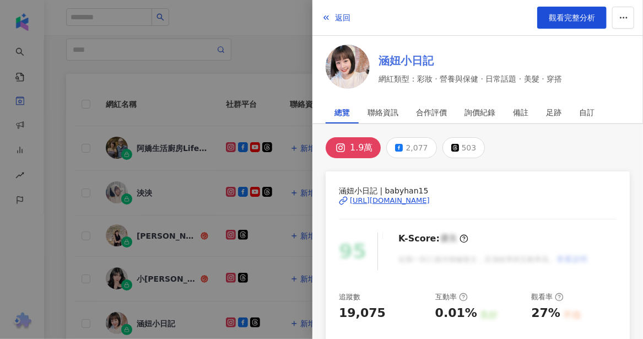
click at [417, 62] on link "涵妞小日記" at bounding box center [469, 60] width 183 height 15
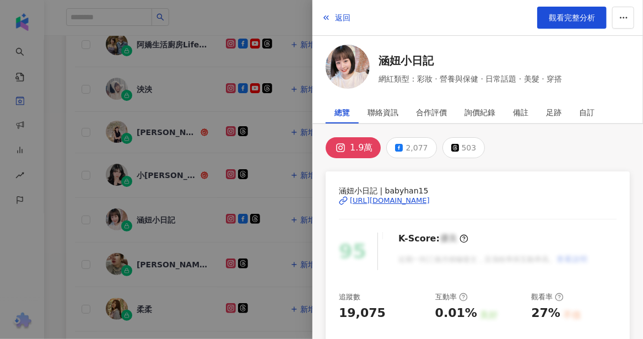
scroll to position [220, 0]
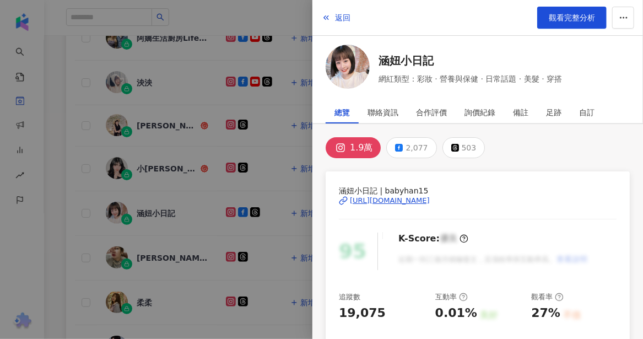
click at [152, 252] on div at bounding box center [321, 169] width 643 height 339
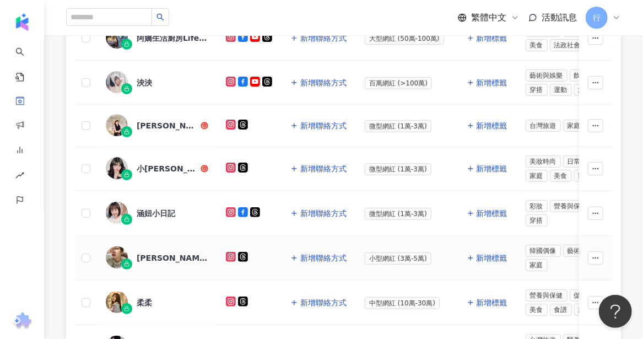
click at [152, 252] on div "Vicky Tung" at bounding box center [173, 257] width 72 height 11
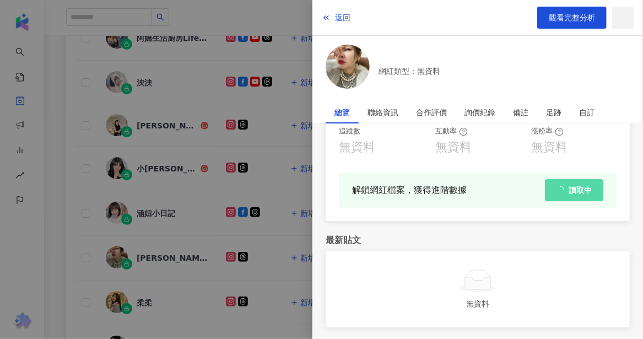
click at [68, 251] on div at bounding box center [321, 169] width 643 height 339
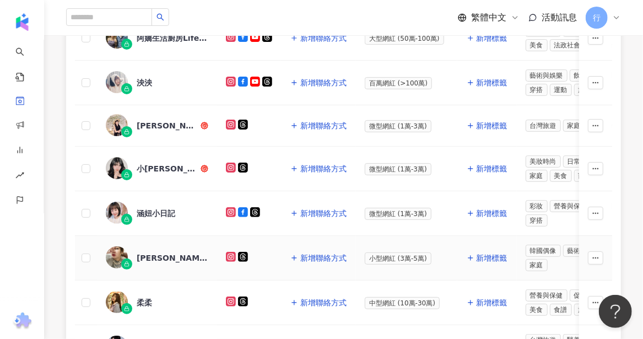
click at [155, 254] on div "Vicky Tung" at bounding box center [173, 257] width 72 height 11
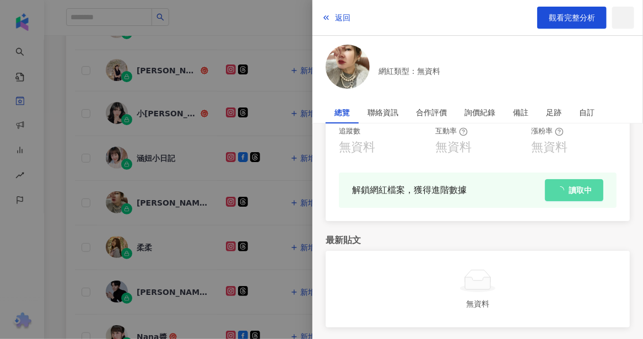
scroll to position [0, 0]
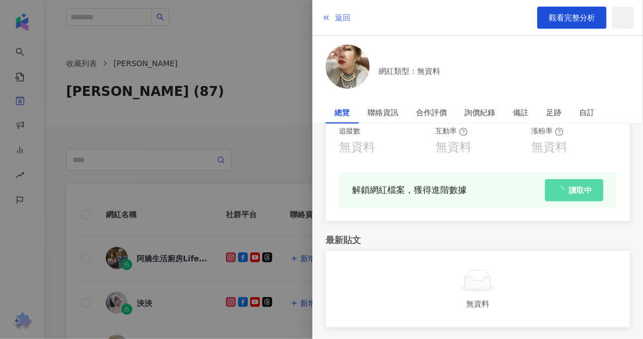
click at [342, 13] on span "返回" at bounding box center [342, 17] width 15 height 9
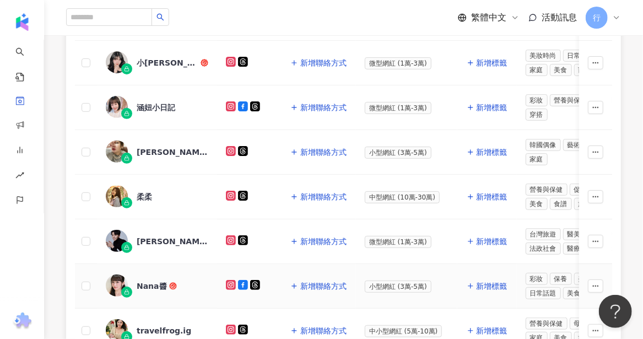
scroll to position [330, 0]
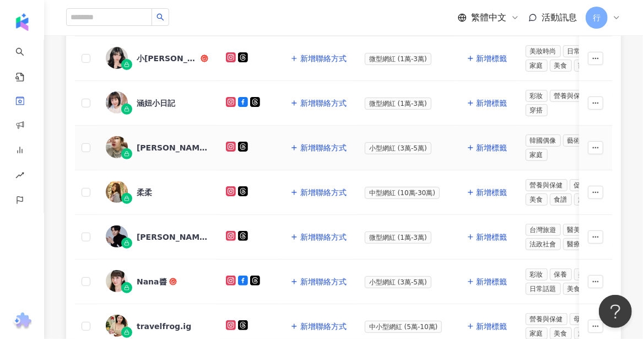
click at [153, 144] on div "Vicky Tung" at bounding box center [173, 147] width 72 height 11
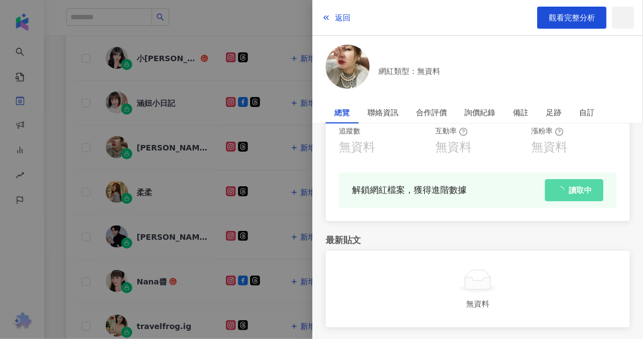
click at [401, 72] on span "網紅類型：無資料" at bounding box center [409, 71] width 62 height 12
click at [341, 17] on span "返回" at bounding box center [342, 17] width 15 height 9
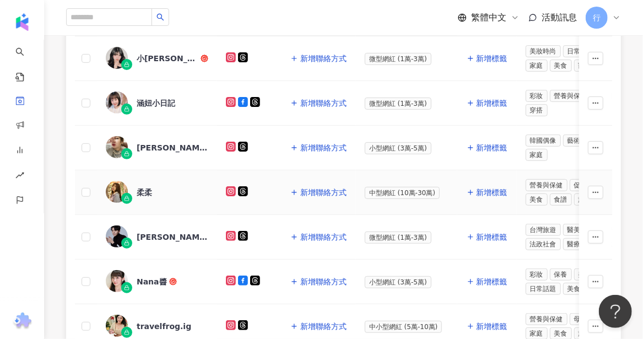
click at [144, 187] on div "柔柔" at bounding box center [144, 192] width 15 height 11
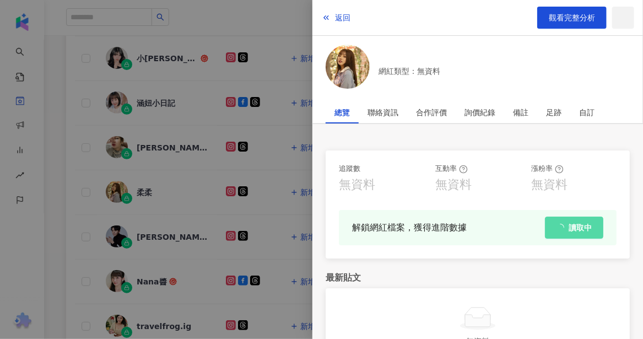
click at [204, 277] on div at bounding box center [321, 169] width 643 height 339
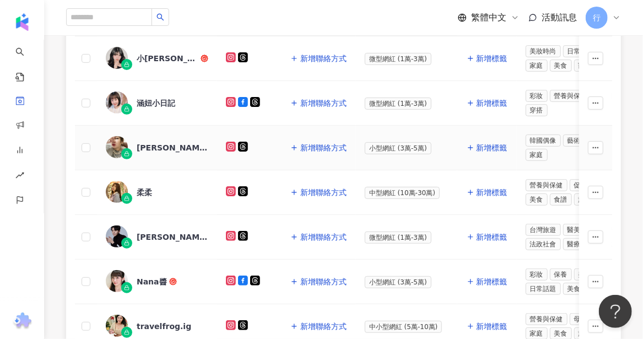
click at [147, 144] on div "Vicky Tung" at bounding box center [173, 147] width 72 height 11
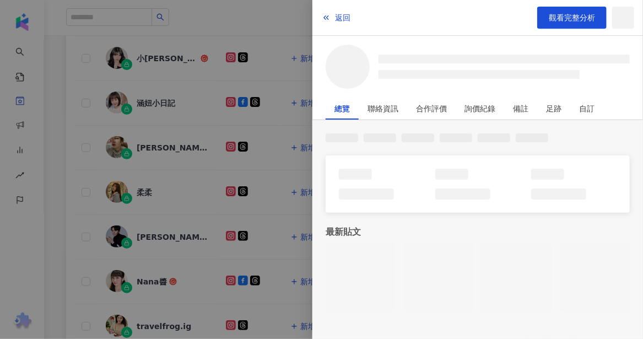
click at [45, 196] on div at bounding box center [321, 169] width 643 height 339
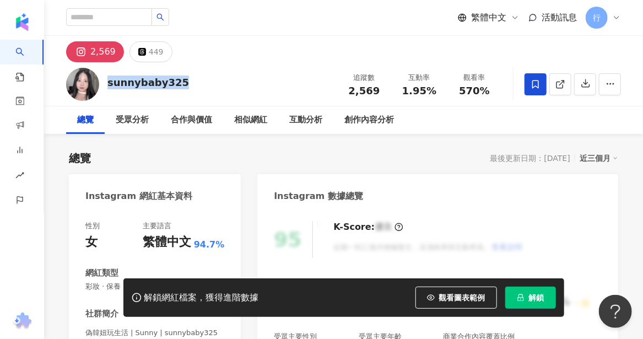
drag, startPoint x: 183, startPoint y: 84, endPoint x: 106, endPoint y: 85, distance: 76.5
click at [106, 85] on div "sunnybaby325 追蹤數 2,569 互動率 1.95% 觀看率 570%" at bounding box center [343, 83] width 598 height 43
copy div "sunnybaby325"
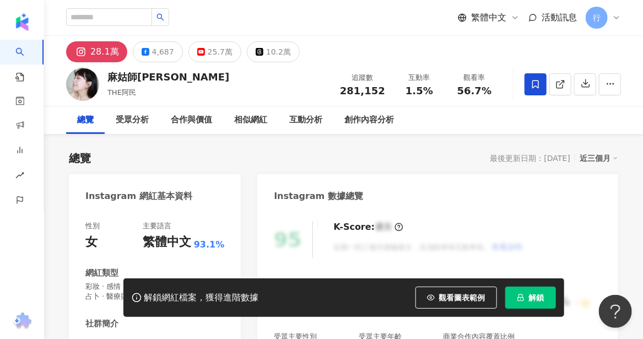
click at [319, 28] on div "繁體中文 活動訊息 行" at bounding box center [343, 17] width 554 height 35
drag, startPoint x: 152, startPoint y: 79, endPoint x: 108, endPoint y: 78, distance: 43.5
click at [108, 78] on div "麻姑師太 THE阿民 追蹤數 281,152 互動率 1.5% 觀看率 56.7%" at bounding box center [343, 83] width 598 height 43
copy div "麻姑師太"
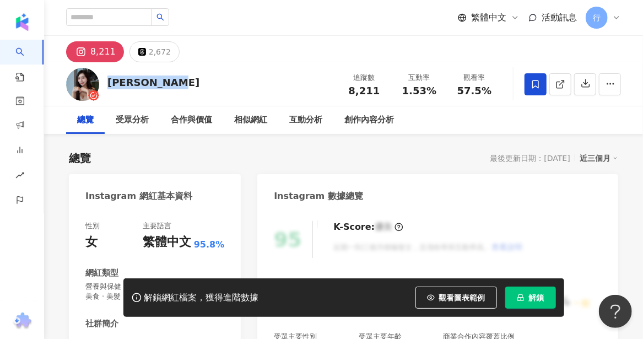
drag, startPoint x: 177, startPoint y: 85, endPoint x: 109, endPoint y: 79, distance: 67.9
click at [109, 79] on div "米雪 Michelle 追蹤數 8,211 互動率 1.53% 觀看率 57.5%" at bounding box center [343, 83] width 598 height 43
copy div "米雪 Michelle"
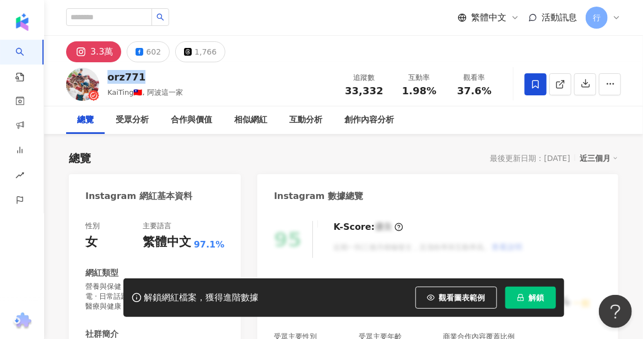
drag, startPoint x: 109, startPoint y: 75, endPoint x: 158, endPoint y: 75, distance: 49.0
click at [158, 75] on div "orz771" at bounding box center [144, 77] width 75 height 14
copy div "orz771"
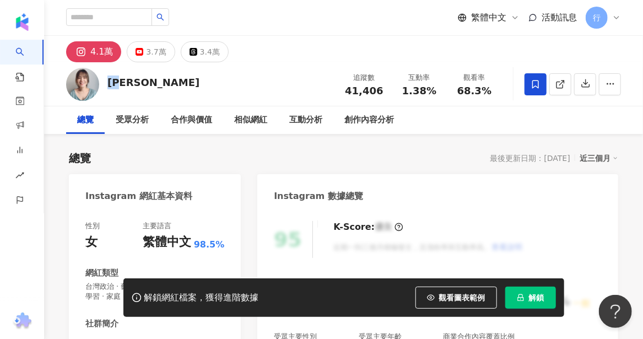
drag, startPoint x: 130, startPoint y: 83, endPoint x: 110, endPoint y: 81, distance: 20.4
click at [110, 81] on div "[PERSON_NAME] 追蹤數 41,406 互動率 1.38% 觀看率 68.3%" at bounding box center [343, 83] width 598 height 43
copy div "[PERSON_NAME]"
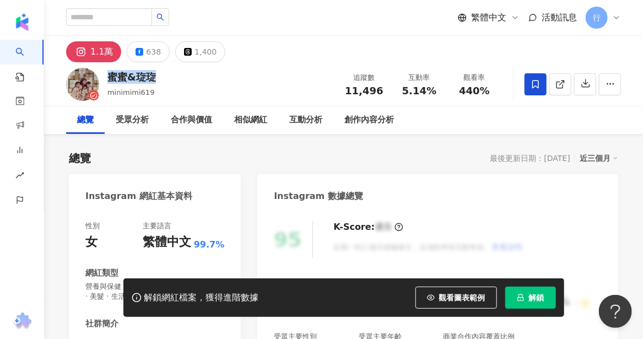
drag, startPoint x: 156, startPoint y: 76, endPoint x: 105, endPoint y: 79, distance: 50.7
click at [105, 79] on div "蜜蜜&琁琁 minimimi619 追蹤數 11,496 互動率 5.14% 觀看率 440%" at bounding box center [343, 83] width 598 height 43
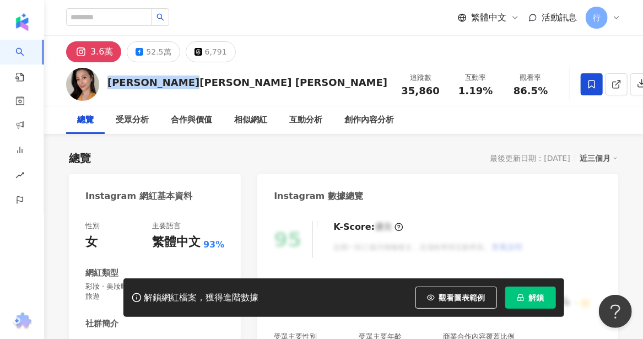
drag, startPoint x: 108, startPoint y: 83, endPoint x: 188, endPoint y: 81, distance: 79.8
click at [188, 81] on div "[PERSON_NAME][PERSON_NAME] [PERSON_NAME] 追蹤數 35,860 互動率 1.19% 觀看率 86.5%" at bounding box center [343, 83] width 598 height 43
copy div "[PERSON_NAME][PERSON_NAME] [PERSON_NAME]"
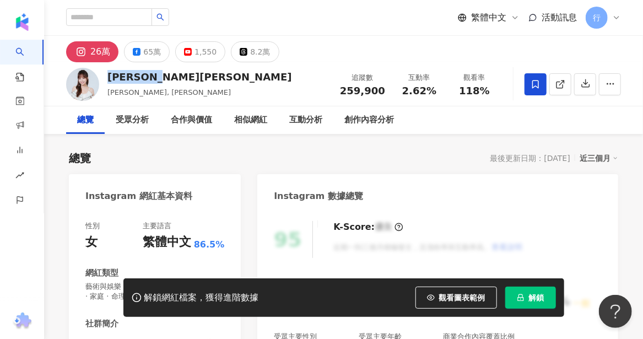
drag, startPoint x: 167, startPoint y: 79, endPoint x: 108, endPoint y: 78, distance: 59.5
click at [108, 78] on div "徐凱希Cathy 徐凱希, Cathy 追蹤數 259,900 互動率 2.62% 觀看率 118%" at bounding box center [343, 83] width 598 height 43
copy div "徐凱希Cathy"
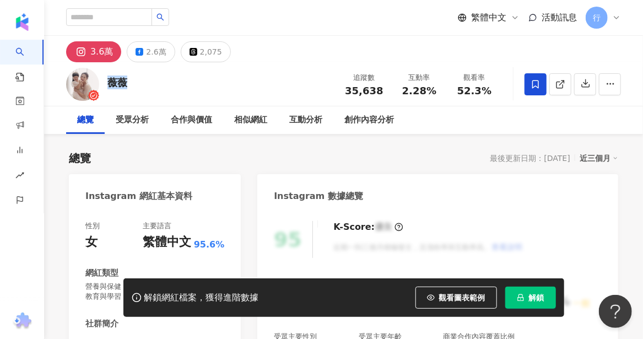
drag, startPoint x: 126, startPoint y: 82, endPoint x: 105, endPoint y: 80, distance: 21.0
click at [105, 80] on div "[PERSON_NAME] 追蹤數 35,638 互動率 2.28% 觀看率 52.3%" at bounding box center [343, 83] width 598 height 43
copy div "薇薇"
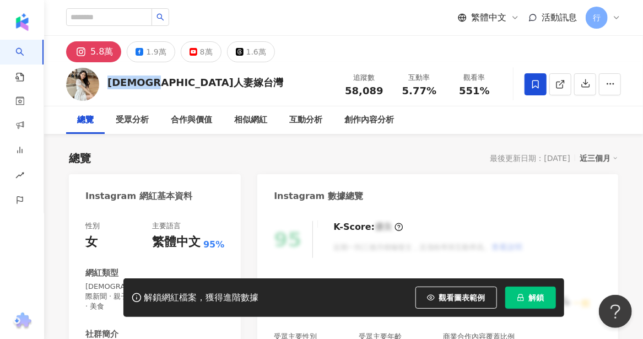
drag, startPoint x: 111, startPoint y: 79, endPoint x: 182, endPoint y: 91, distance: 72.7
click at [182, 91] on div "日本人妻嫁台灣 追蹤數 58,089 互動率 5.77% 觀看率 551%" at bounding box center [343, 83] width 598 height 43
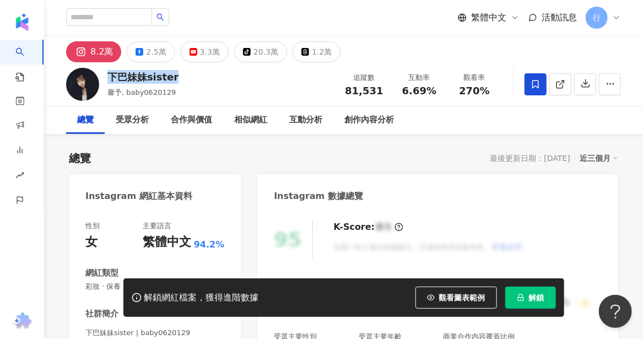
drag, startPoint x: 107, startPoint y: 78, endPoint x: 176, endPoint y: 77, distance: 68.8
click at [176, 77] on div "下巴妹妹sister 馨予, baby0620129 追蹤數 81,531 互動率 6.69% 觀看率 270%" at bounding box center [343, 83] width 598 height 43
copy div "下巴妹妹sister"
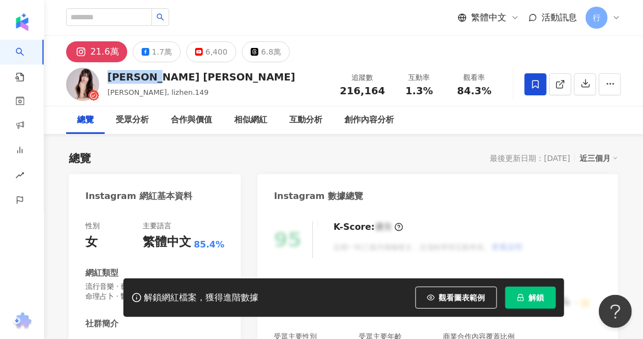
drag, startPoint x: 108, startPoint y: 75, endPoint x: 154, endPoint y: 78, distance: 45.8
click at [154, 78] on div "俐蓁 Alice" at bounding box center [201, 77] width 188 height 14
copy div "俐蓁 Alice"
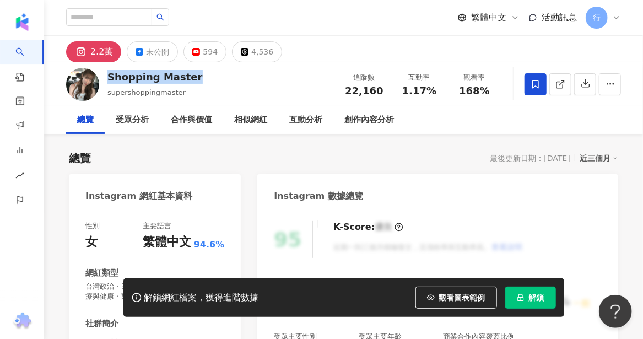
drag, startPoint x: 108, startPoint y: 77, endPoint x: 189, endPoint y: 77, distance: 81.5
click at [189, 77] on div "Shopping Master supershoppingmaster 追蹤數 22,160 互動率 1.17% 觀看率 168%" at bounding box center [343, 83] width 598 height 43
copy div "Shopping Master"
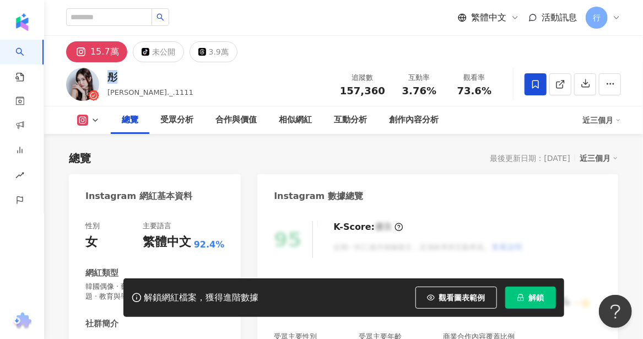
click at [114, 75] on div "彤" at bounding box center [150, 77] width 86 height 14
copy div "彤"
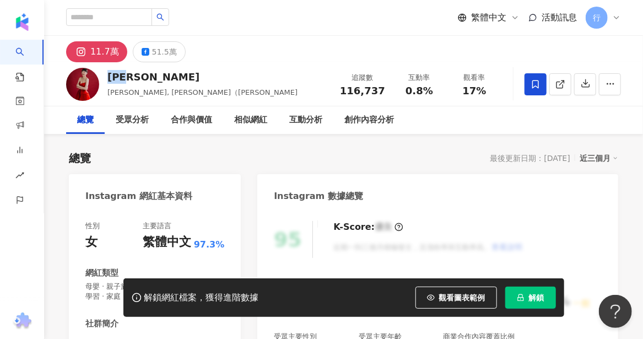
drag, startPoint x: 107, startPoint y: 77, endPoint x: 136, endPoint y: 75, distance: 28.7
click at [136, 75] on div "蔡允潔" at bounding box center [202, 77] width 190 height 14
copy div "蔡允潔"
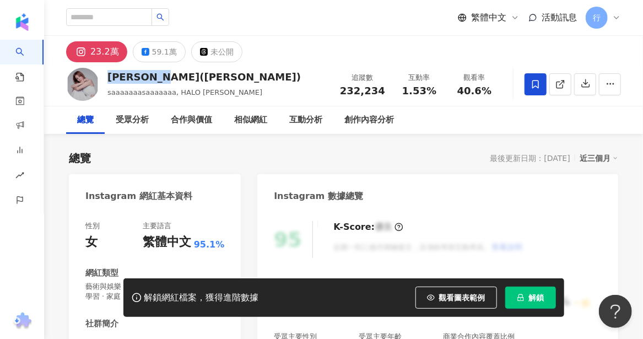
drag, startPoint x: 110, startPoint y: 74, endPoint x: 193, endPoint y: 73, distance: 83.7
click at [193, 73] on div "[PERSON_NAME]([PERSON_NAME])" at bounding box center [203, 77] width 193 height 14
copy div "[PERSON_NAME]([PERSON_NAME])"
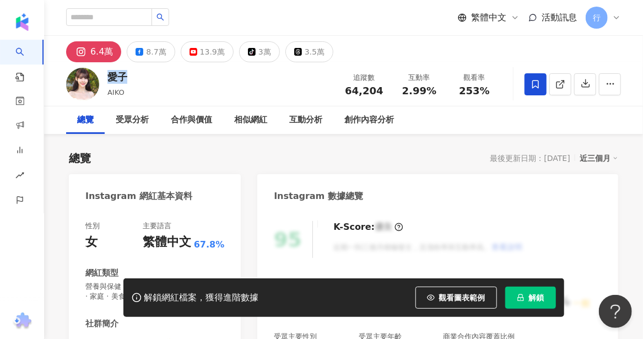
drag, startPoint x: 110, startPoint y: 77, endPoint x: 123, endPoint y: 74, distance: 13.9
click at [123, 74] on div "愛子" at bounding box center [117, 77] width 20 height 14
copy div "愛子"
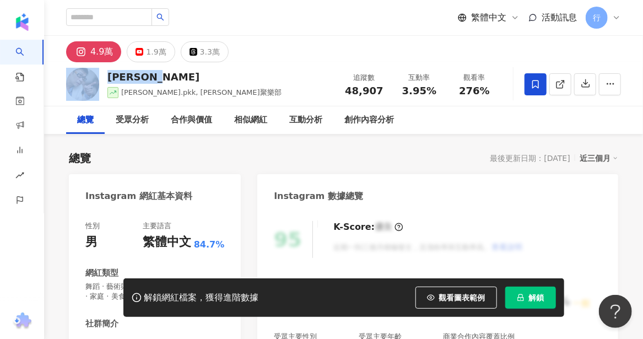
drag, startPoint x: 144, startPoint y: 77, endPoint x: 95, endPoint y: 72, distance: 49.8
click at [95, 72] on div "Mario Pu mario.pkk, 馬力歐聚樂部 追蹤數 48,907 互動率 3.95% 觀看率 276%" at bounding box center [343, 83] width 598 height 43
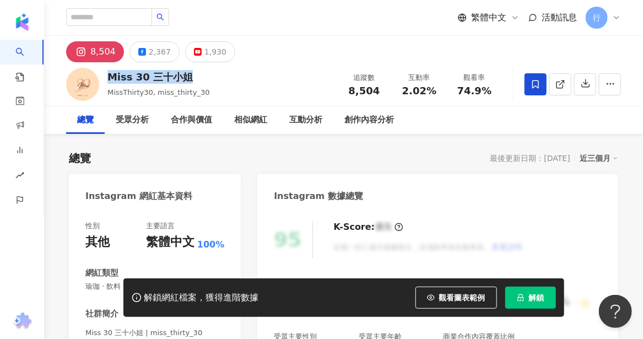
drag, startPoint x: 156, startPoint y: 75, endPoint x: 187, endPoint y: 75, distance: 30.8
click at [187, 75] on div "Miss 30 三十小姐" at bounding box center [158, 77] width 102 height 14
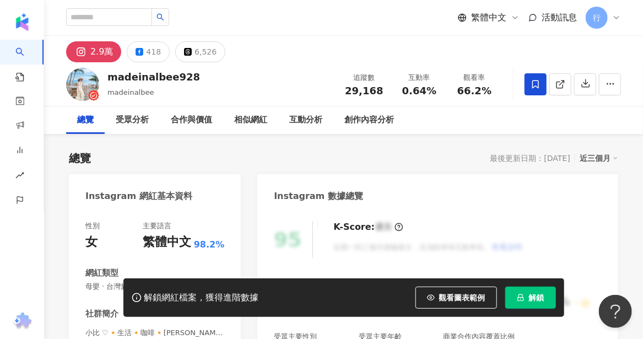
drag, startPoint x: 185, startPoint y: 75, endPoint x: 192, endPoint y: 77, distance: 7.0
click at [193, 75] on div "madeinalbee928 madeinalbee 追蹤數 29,168 互動率 0.64% 觀看率 66.2%" at bounding box center [343, 83] width 598 height 43
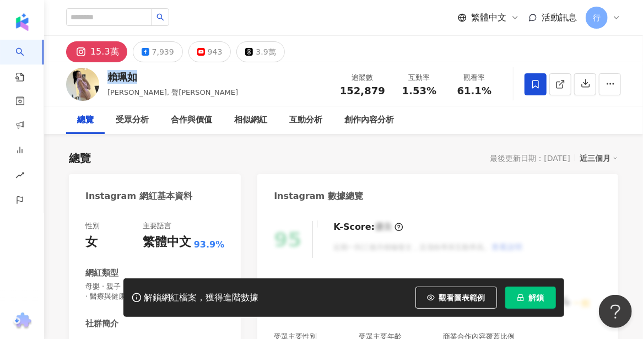
drag, startPoint x: 110, startPoint y: 75, endPoint x: 135, endPoint y: 75, distance: 25.3
click at [135, 75] on div "賴珮如" at bounding box center [172, 77] width 130 height 14
copy div "賴珮如"
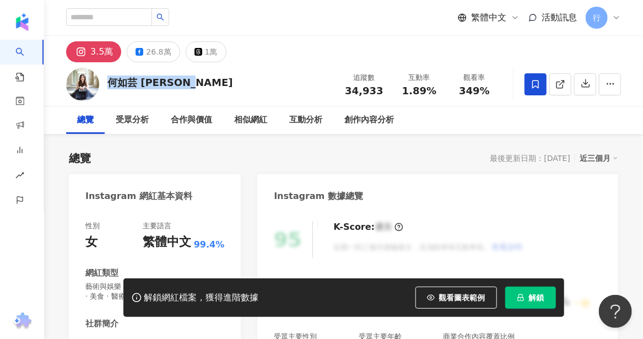
drag, startPoint x: 110, startPoint y: 80, endPoint x: 187, endPoint y: 73, distance: 76.9
click at [187, 73] on div "何如芸 Michelle 追蹤數 34,933 互動率 1.89% 觀看率 349%" at bounding box center [343, 83] width 598 height 43
copy div "何如芸 Michelle"
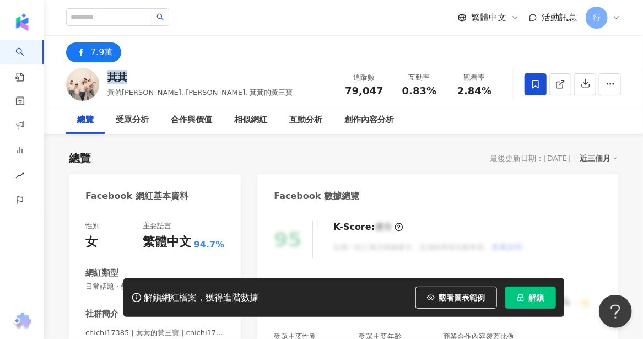
drag, startPoint x: 109, startPoint y: 74, endPoint x: 124, endPoint y: 73, distance: 14.9
click at [124, 73] on div "萁萁" at bounding box center [200, 77] width 186 height 14
copy div "萁萁"
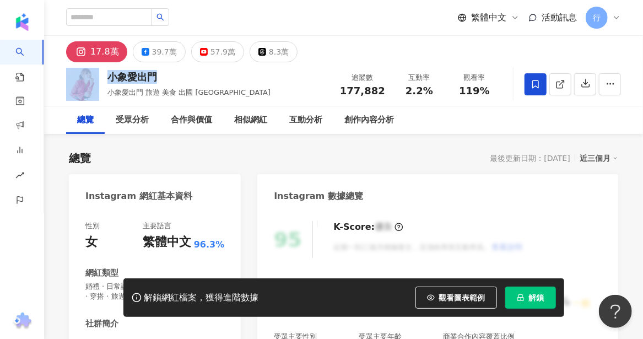
drag, startPoint x: 156, startPoint y: 80, endPoint x: 102, endPoint y: 75, distance: 54.1
click at [102, 75] on div "小象愛出門 小象愛出門 旅遊 美食 出國 台北 桃園 台南 追蹤數 177,882 互動率 2.2% 觀看率 119%" at bounding box center [343, 83] width 598 height 43
copy div "小象愛出門"
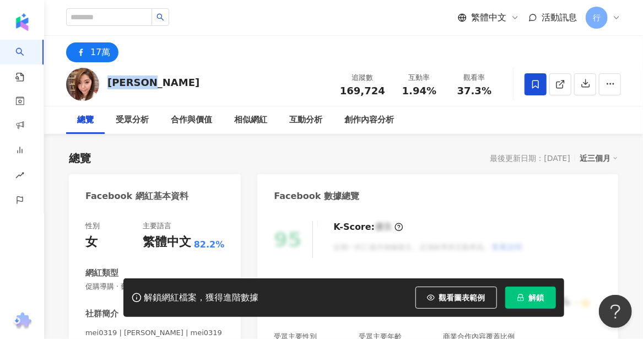
drag, startPoint x: 159, startPoint y: 81, endPoint x: 107, endPoint y: 83, distance: 51.8
click at [107, 83] on div "[PERSON_NAME] 追蹤數 169,724 互動率 1.94% 觀看率 37.3%" at bounding box center [343, 83] width 598 height 43
copy div "[PERSON_NAME]"
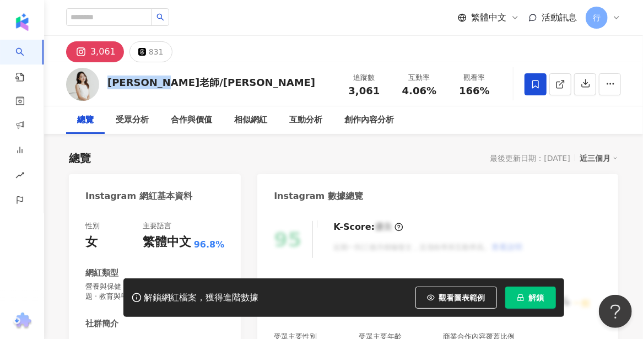
drag, startPoint x: 174, startPoint y: 83, endPoint x: 106, endPoint y: 81, distance: 68.3
click at [106, 81] on div "Gina老師/昱萱 追蹤數 3,061 互動率 4.06% 觀看率 166%" at bounding box center [343, 83] width 598 height 43
copy div "Gina老師/昱萱"
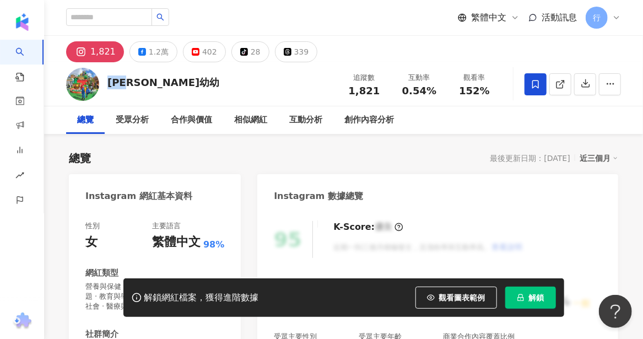
drag, startPoint x: 108, startPoint y: 85, endPoint x: 138, endPoint y: 84, distance: 29.8
click at [140, 84] on div "柳幼幼 追蹤數 1,821 互動率 0.54% 觀看率 152%" at bounding box center [343, 83] width 598 height 43
copy div "柳幼幼"
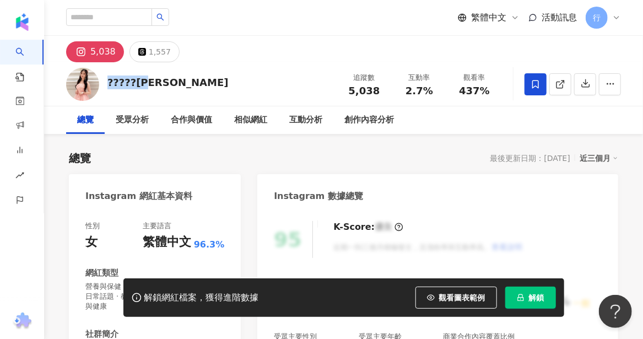
drag, startPoint x: 149, startPoint y: 81, endPoint x: 105, endPoint y: 78, distance: 44.8
click at [105, 78] on div "?????玥霏 追蹤數 5,038 互動率 2.7% 觀看率 437%" at bounding box center [343, 83] width 598 height 43
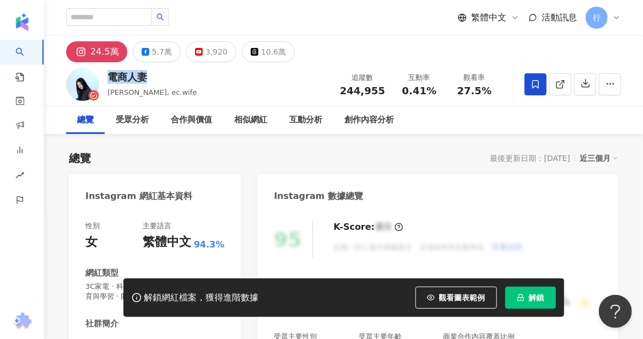
drag, startPoint x: 108, startPoint y: 77, endPoint x: 149, endPoint y: 77, distance: 40.2
click at [149, 77] on div "電商人妻" at bounding box center [151, 77] width 89 height 14
copy div "電商人妻"
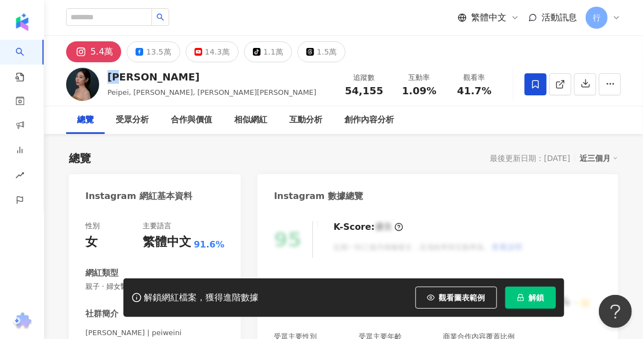
drag, startPoint x: 111, startPoint y: 76, endPoint x: 132, endPoint y: 76, distance: 21.5
click at [132, 76] on div "裴薇" at bounding box center [211, 77] width 209 height 14
copy div "裴薇"
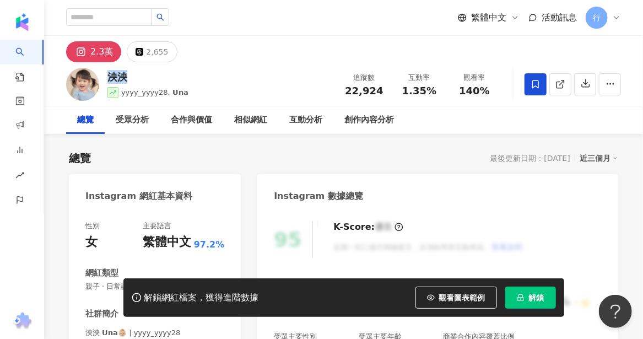
drag, startPoint x: 109, startPoint y: 75, endPoint x: 130, endPoint y: 78, distance: 21.0
click at [130, 78] on div "泱泱" at bounding box center [147, 77] width 81 height 14
copy div "泱泱"
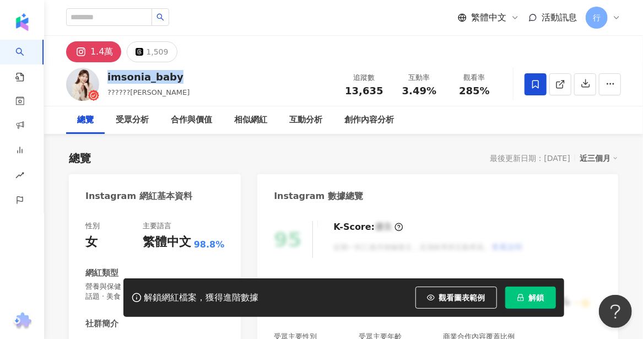
drag, startPoint x: 106, startPoint y: 77, endPoint x: 178, endPoint y: 81, distance: 72.3
click at [178, 81] on div "imsonia_baby ??????喬, 譚美 追蹤數 13,635 互動率 3.49% 觀看率 285%" at bounding box center [343, 83] width 598 height 43
copy div "imsonia_baby"
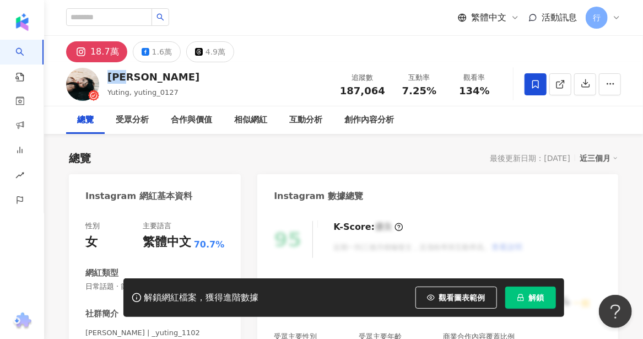
drag, startPoint x: 111, startPoint y: 79, endPoint x: 133, endPoint y: 79, distance: 22.6
click at [133, 79] on div "陳玉婷" at bounding box center [153, 77] width 92 height 14
copy div "陳玉婷"
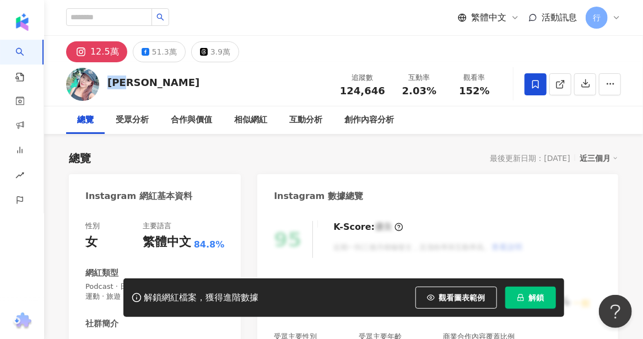
drag, startPoint x: 136, startPoint y: 85, endPoint x: 112, endPoint y: 81, distance: 24.5
click at [112, 81] on div "李佩甄" at bounding box center [153, 82] width 92 height 14
copy div "李佩甄"
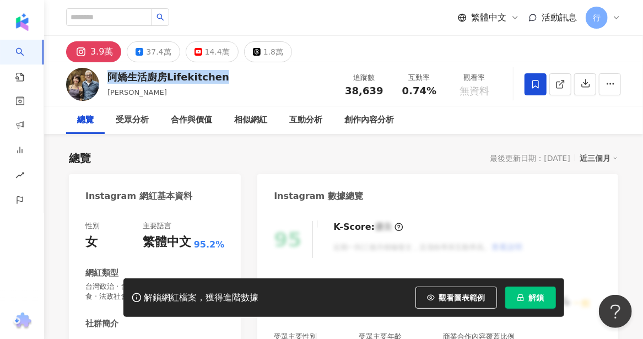
drag, startPoint x: 150, startPoint y: 80, endPoint x: 226, endPoint y: 82, distance: 76.0
click at [226, 82] on div "阿嬌生活廚房Lifekitchen charlene_lifekitchen 追蹤數 38,639 互動率 0.74% 觀看率 無資料" at bounding box center [343, 83] width 598 height 43
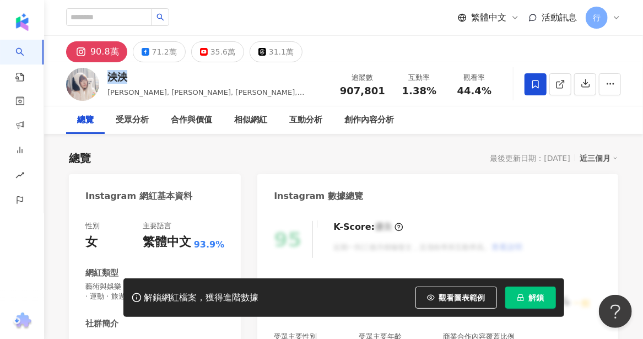
drag, startPoint x: 125, startPoint y: 77, endPoint x: 132, endPoint y: 77, distance: 7.2
click at [132, 77] on div "泱泱" at bounding box center [217, 77] width 220 height 14
copy div "泱泱"
drag, startPoint x: 128, startPoint y: 92, endPoint x: 148, endPoint y: 92, distance: 19.3
click at [148, 92] on span "[PERSON_NAME], [PERSON_NAME], [PERSON_NAME], lynnwu0219" at bounding box center [205, 97] width 197 height 19
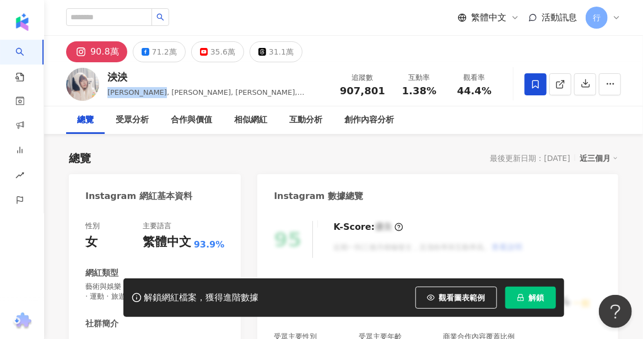
drag, startPoint x: 108, startPoint y: 91, endPoint x: 167, endPoint y: 97, distance: 59.2
click at [167, 97] on div "泱泱 [PERSON_NAME], [PERSON_NAME], 泱泱 [PERSON_NAME], lynnwu0219 追蹤數 907,801 互動率 1…" at bounding box center [343, 83] width 598 height 43
copy span "[PERSON_NAME], [PERSON_NAME], 泱泱"
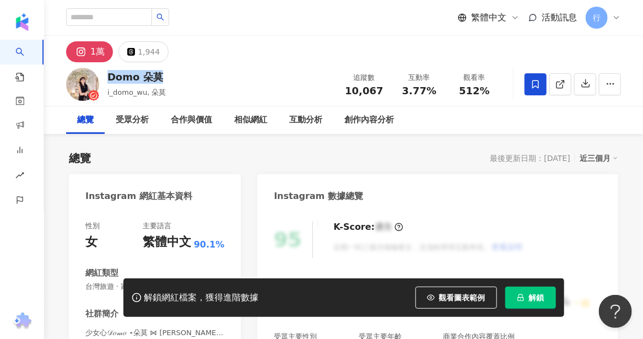
drag, startPoint x: 106, startPoint y: 76, endPoint x: 165, endPoint y: 80, distance: 59.1
click at [165, 80] on div "Domo 朵莫 i_domo_wu, 朵莫 追蹤數 10,067 互動率 3.77% 觀看率 512%" at bounding box center [343, 83] width 598 height 43
copy div "Domo 朵莫"
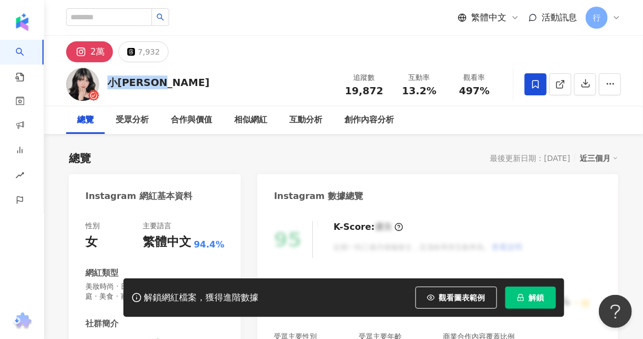
drag, startPoint x: 108, startPoint y: 82, endPoint x: 163, endPoint y: 75, distance: 54.9
click at [163, 75] on div "小黃Winnie 追蹤數 19,872 互動率 13.2% 觀看率 497%" at bounding box center [343, 83] width 598 height 43
copy div "小黃Winnie"
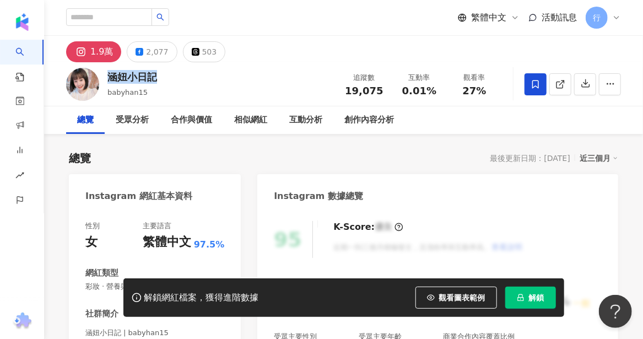
drag, startPoint x: 111, startPoint y: 75, endPoint x: 167, endPoint y: 75, distance: 56.7
click at [167, 75] on div "涵妞小日記 babyhan15 追蹤數 19,075 互動率 0.01% 觀看率 27%" at bounding box center [343, 83] width 598 height 43
copy div "涵妞小日記"
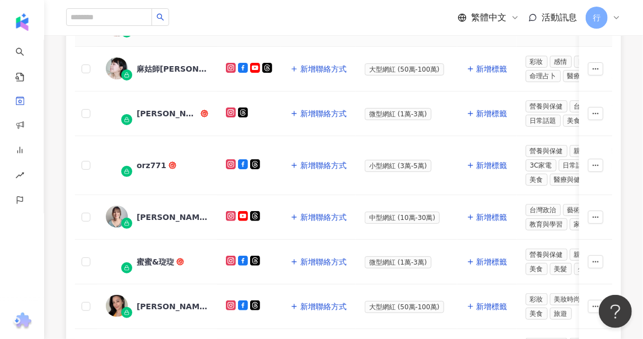
scroll to position [551, 0]
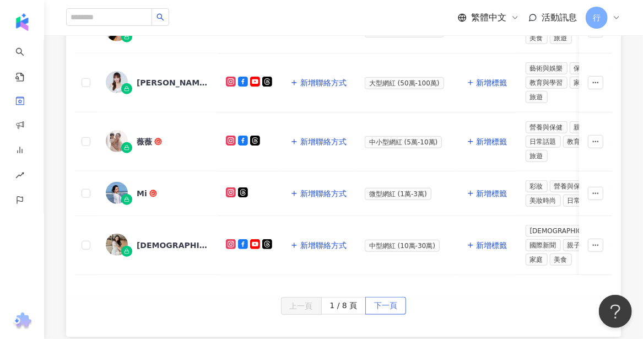
click at [390, 301] on span "下一頁" at bounding box center [385, 306] width 23 height 18
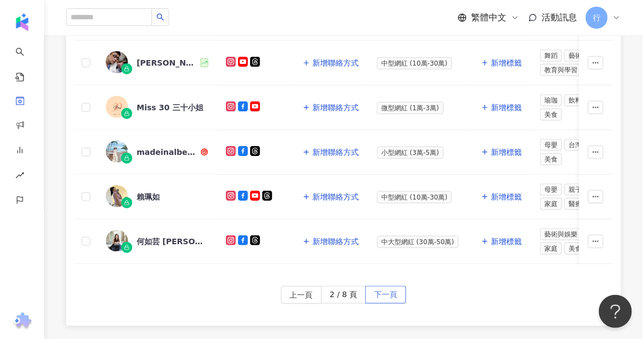
click at [382, 287] on span "下一頁" at bounding box center [385, 295] width 23 height 18
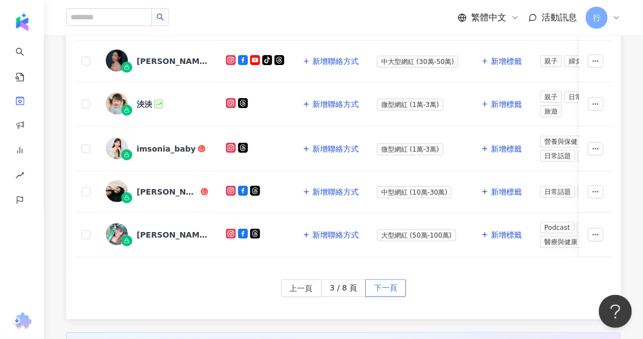
click at [382, 287] on span "下一頁" at bounding box center [385, 289] width 23 height 18
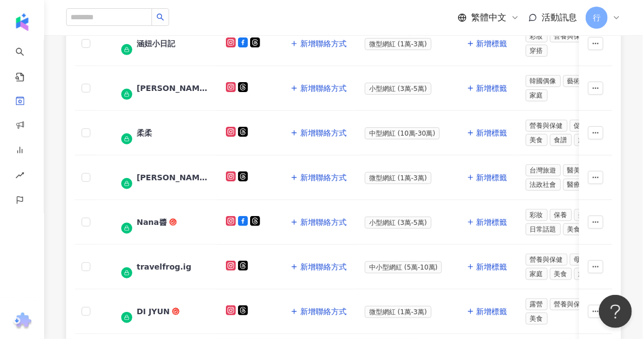
scroll to position [275, 0]
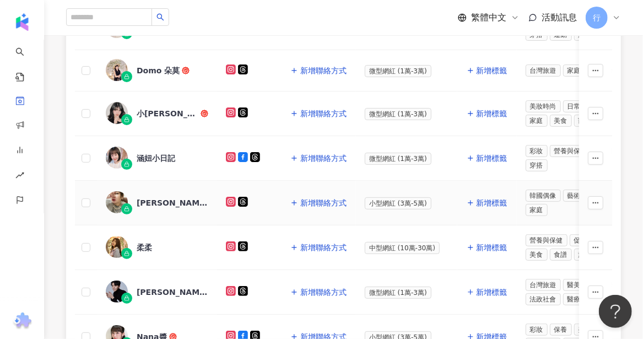
click at [159, 197] on div "Vicky Tung" at bounding box center [173, 202] width 72 height 11
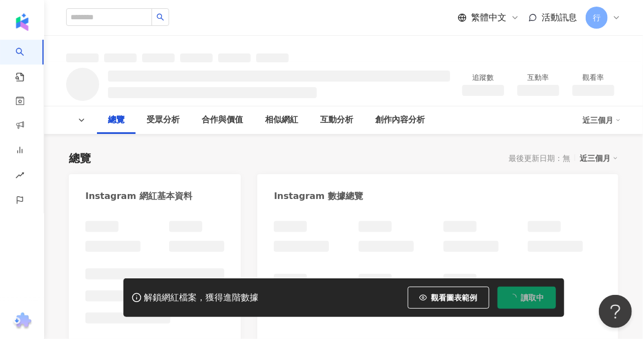
click at [173, 175] on div "Instagram 網紅基本資料" at bounding box center [155, 192] width 172 height 36
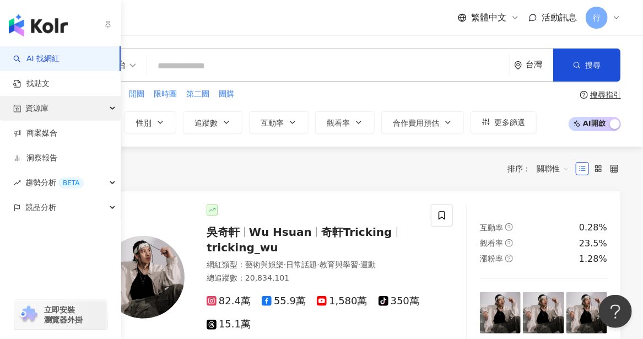
click at [47, 108] on span "資源庫" at bounding box center [36, 108] width 23 height 25
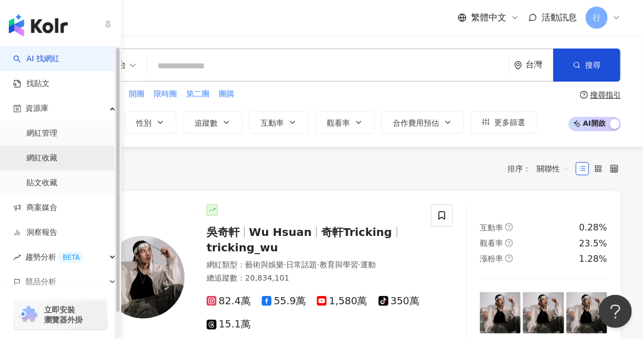
click at [43, 159] on link "網紅收藏" at bounding box center [41, 158] width 31 height 11
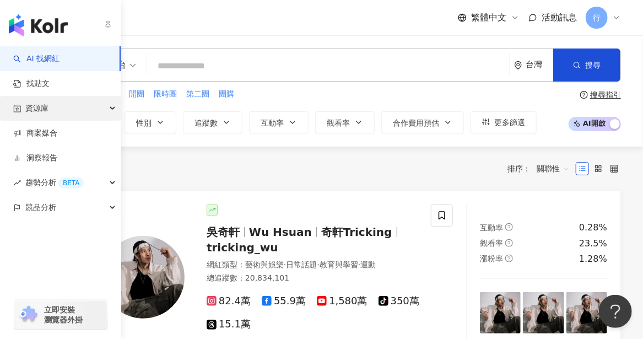
click at [46, 106] on span "資源庫" at bounding box center [36, 108] width 23 height 25
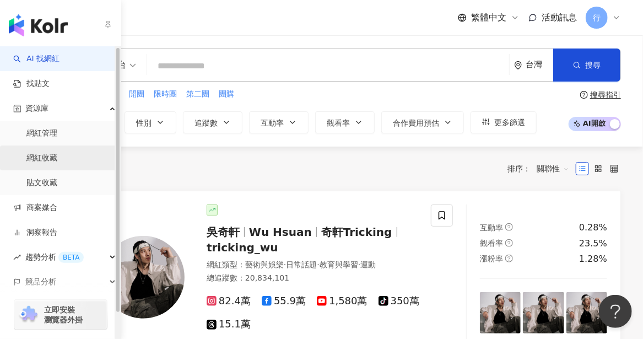
click at [49, 157] on link "網紅收藏" at bounding box center [41, 158] width 31 height 11
click at [56, 157] on link "網紅收藏" at bounding box center [41, 158] width 31 height 11
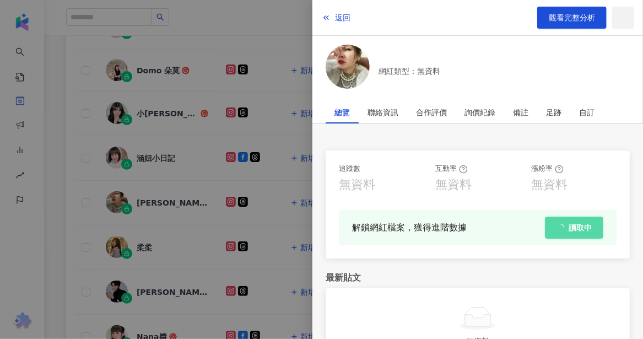
click at [72, 196] on div at bounding box center [321, 169] width 643 height 339
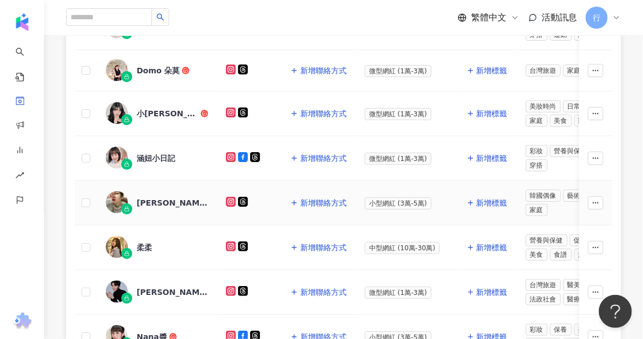
click at [145, 197] on div "[PERSON_NAME]" at bounding box center [173, 202] width 72 height 11
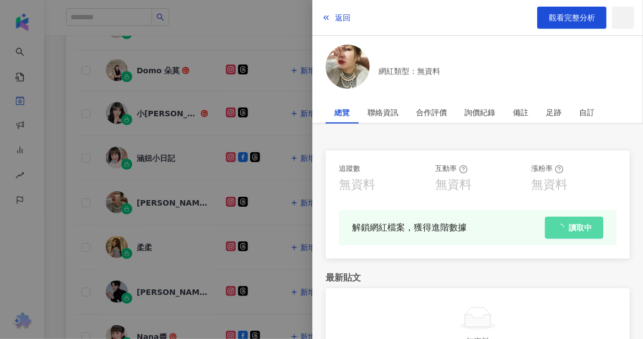
click at [81, 103] on div at bounding box center [321, 169] width 643 height 339
